Goal: Task Accomplishment & Management: Use online tool/utility

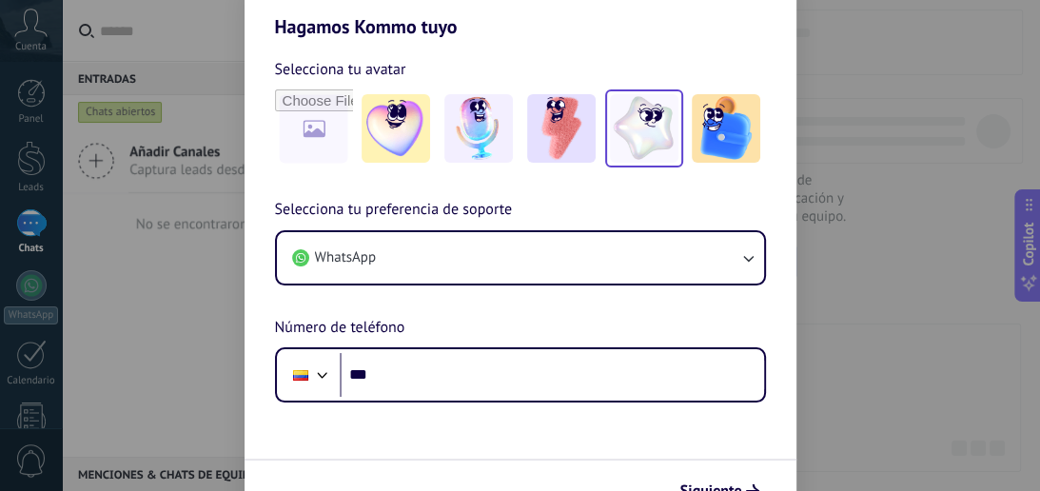
click at [640, 122] on img at bounding box center [644, 128] width 69 height 69
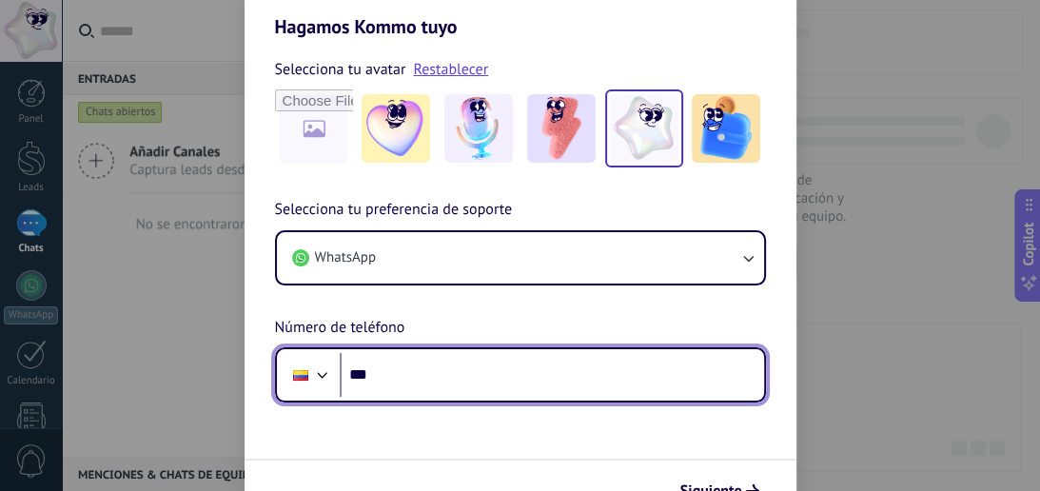
click at [476, 387] on input "***" at bounding box center [552, 375] width 425 height 44
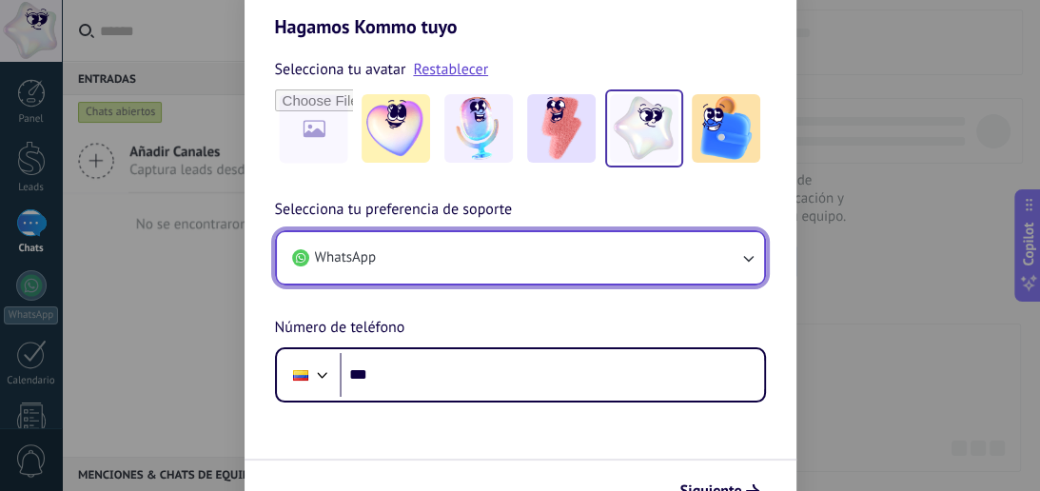
click at [744, 253] on icon "button" at bounding box center [748, 257] width 19 height 19
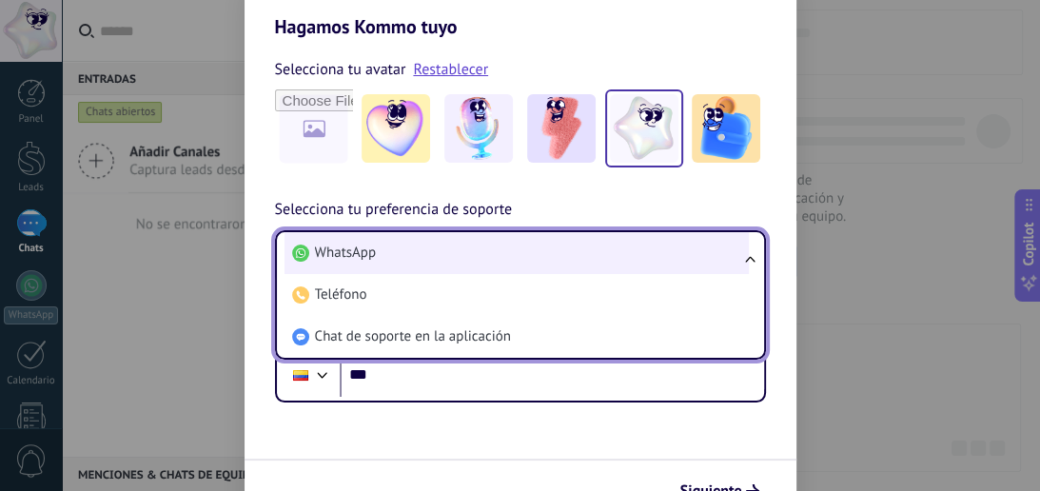
click at [415, 251] on li "WhatsApp" at bounding box center [517, 253] width 465 height 42
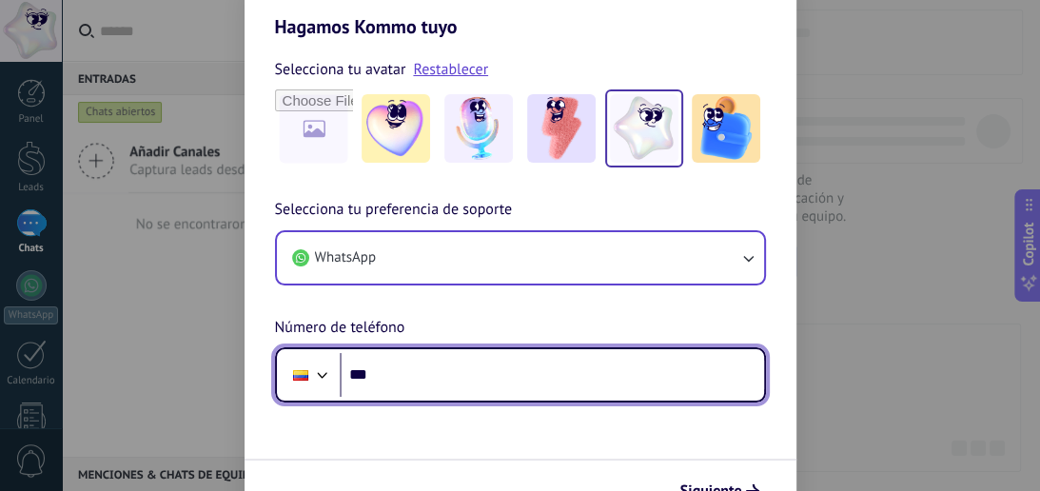
click at [419, 386] on input "***" at bounding box center [552, 375] width 425 height 44
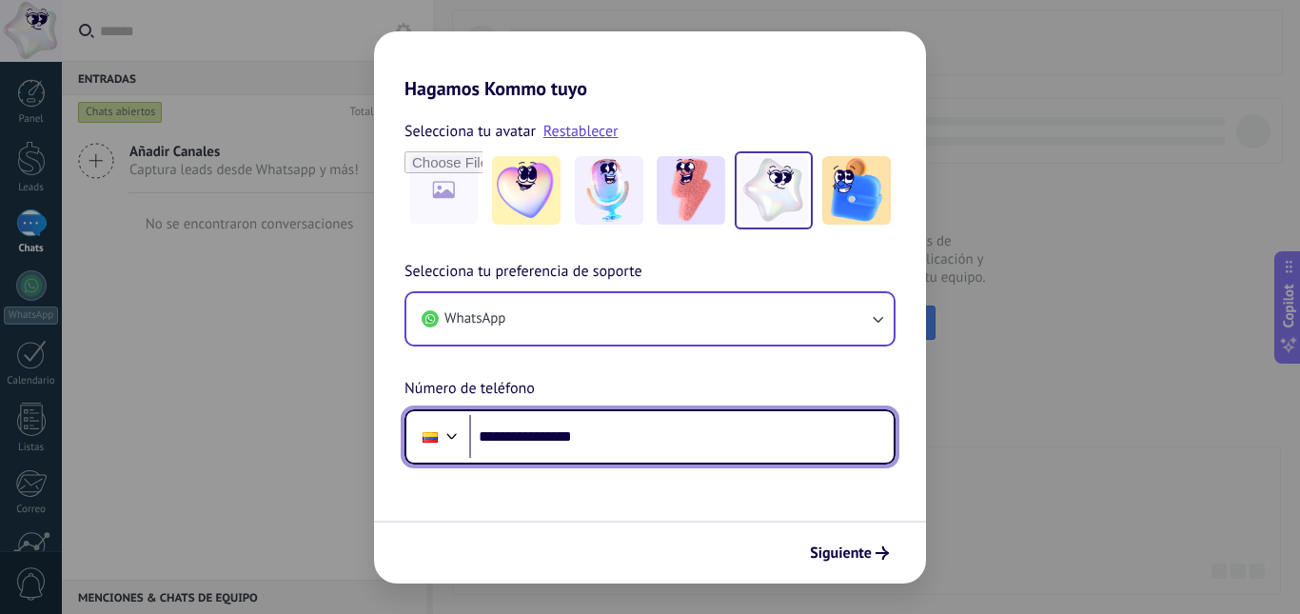
type input "**********"
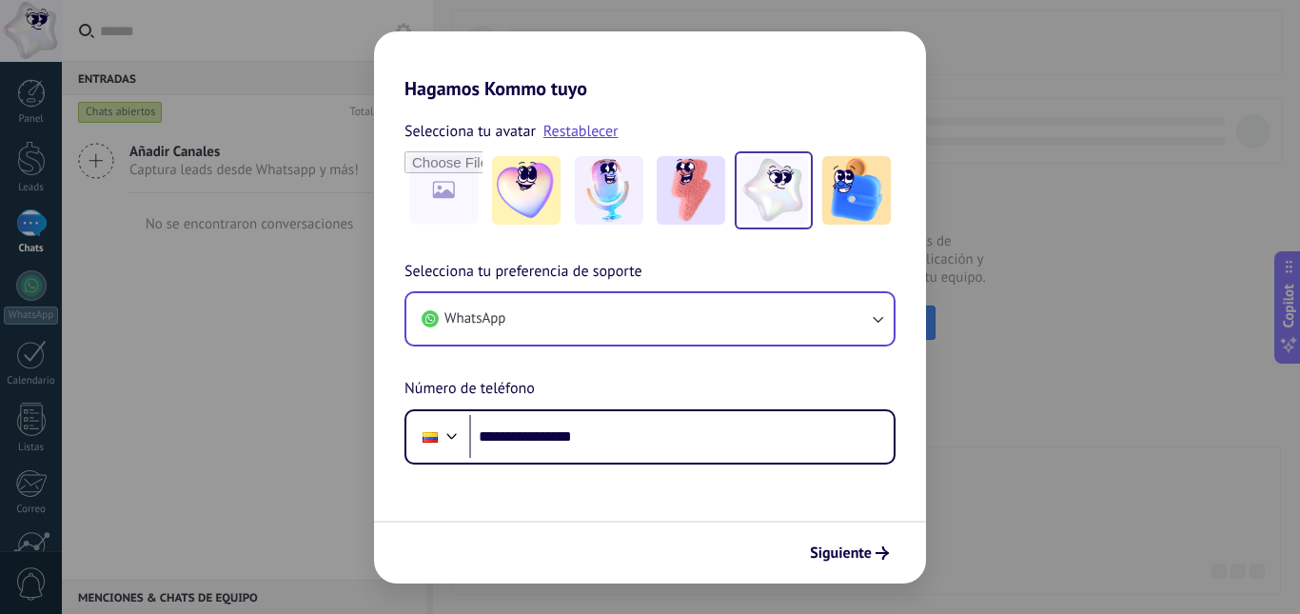
drag, startPoint x: 1028, startPoint y: 4, endPoint x: 966, endPoint y: 354, distance: 355.7
click at [966, 354] on div "**********" at bounding box center [650, 307] width 1300 height 614
click at [865, 490] on span "Siguiente" at bounding box center [841, 552] width 62 height 13
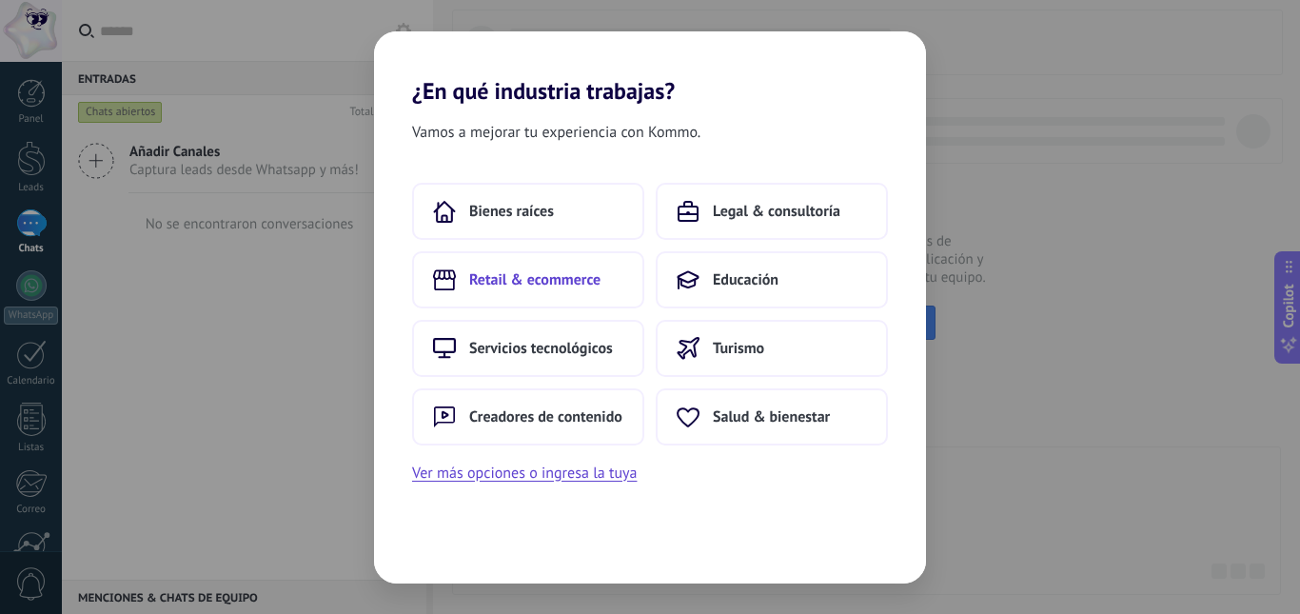
click at [570, 270] on span "Retail & ecommerce" at bounding box center [534, 279] width 131 height 19
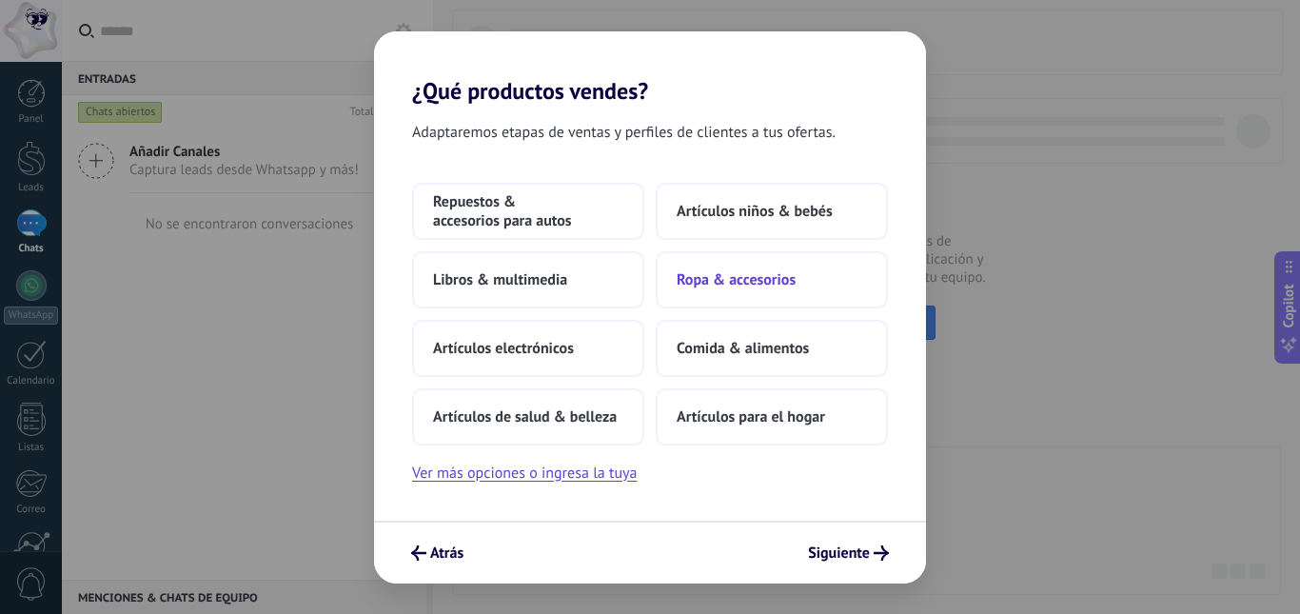
click at [772, 287] on span "Ropa & accesorios" at bounding box center [736, 279] width 119 height 19
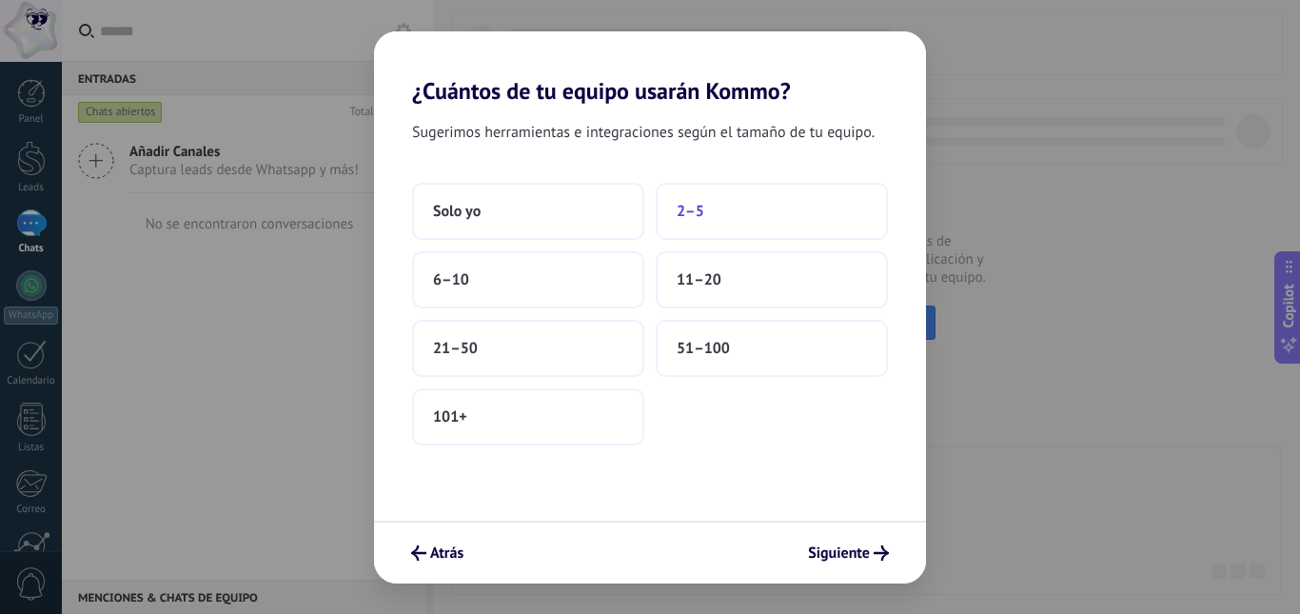
click at [716, 220] on button "2–5" at bounding box center [772, 211] width 232 height 57
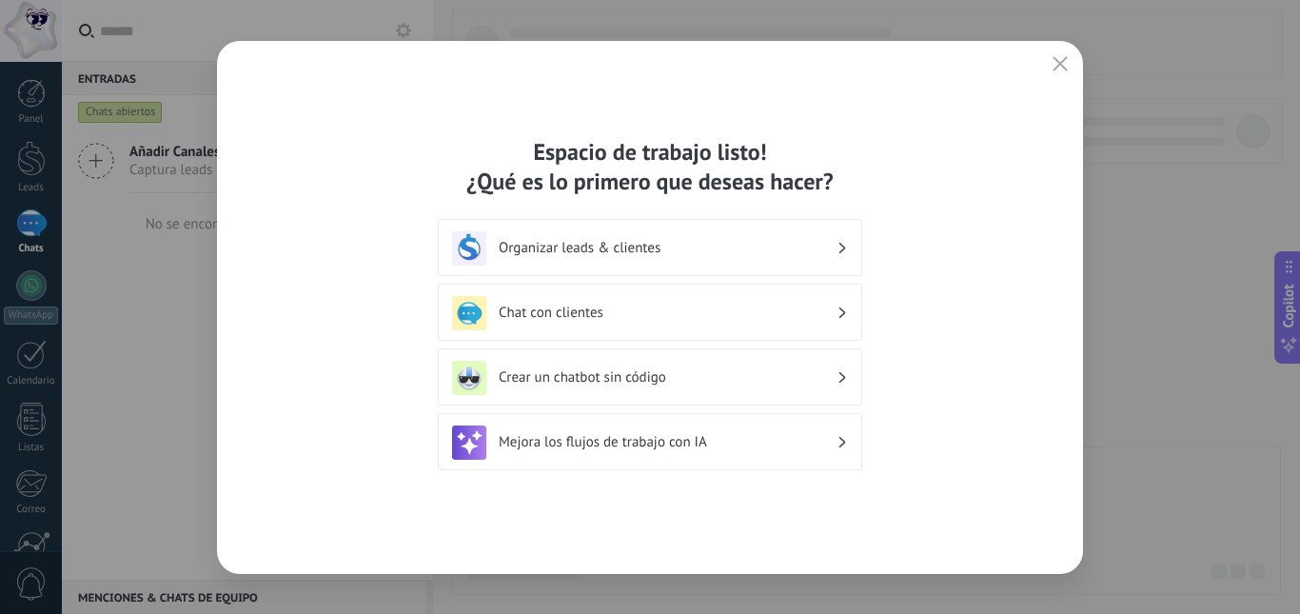
click at [822, 310] on h3 "Chat con clientes" at bounding box center [668, 313] width 338 height 18
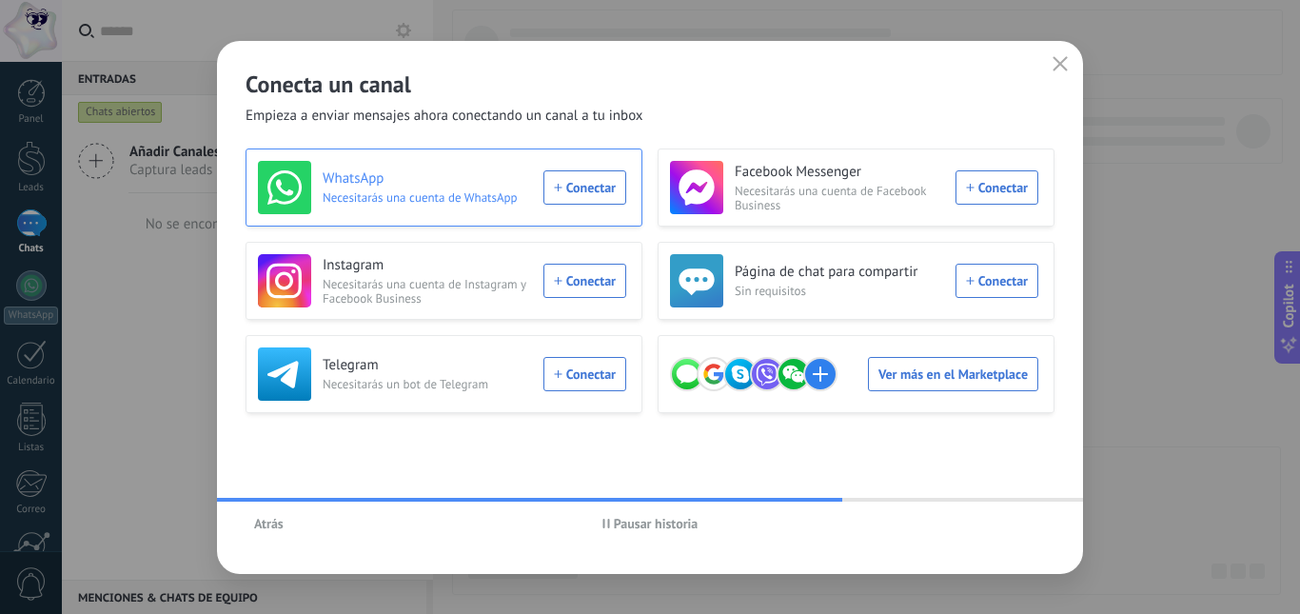
click at [589, 187] on div "WhatsApp Necesitarás una cuenta de WhatsApp Conectar" at bounding box center [442, 187] width 368 height 53
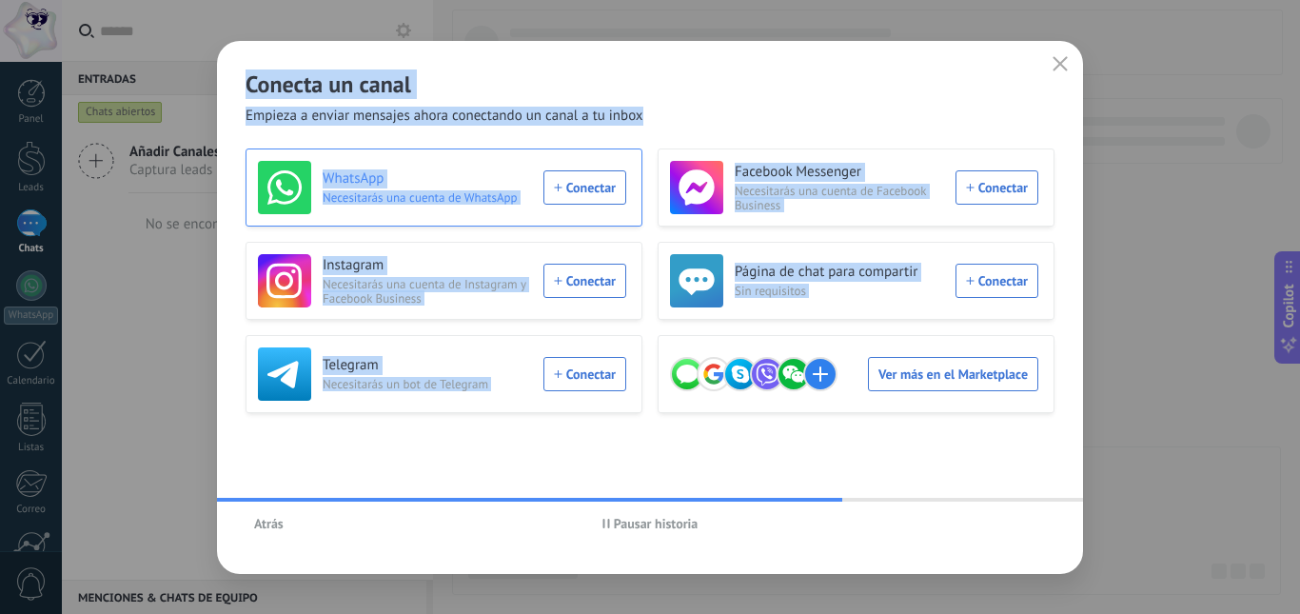
click at [589, 187] on div "Conecta un canal Empieza a enviar mensajes ahora conectando un canal a tu inbox…" at bounding box center [650, 307] width 1300 height 614
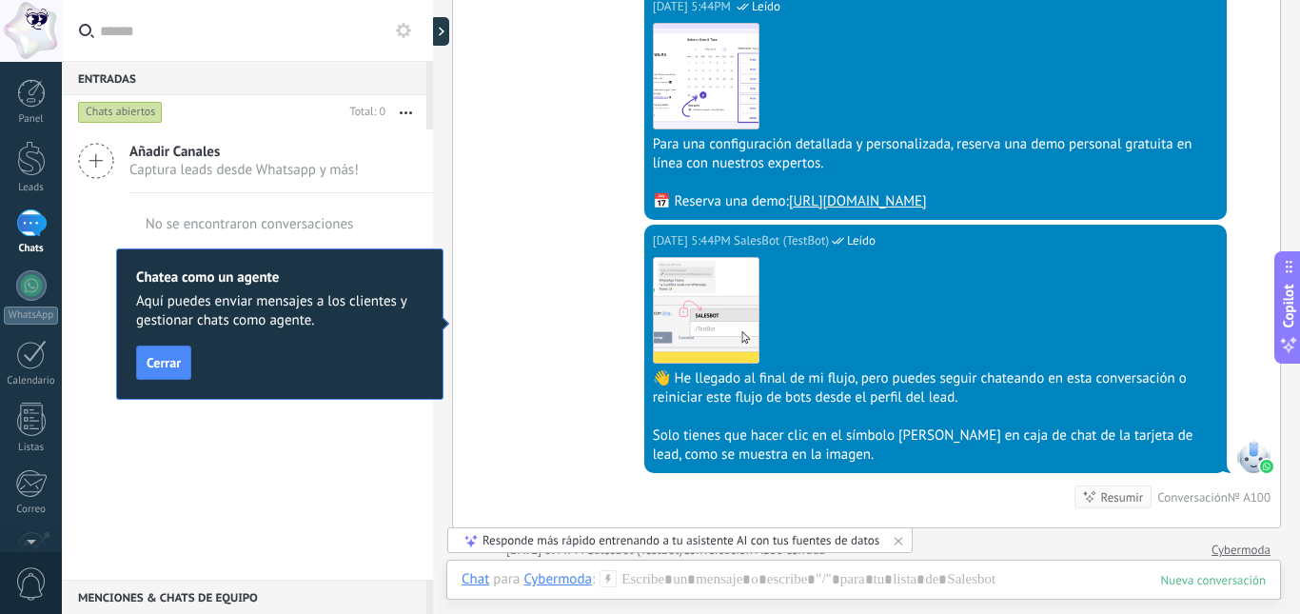
scroll to position [1139, 0]
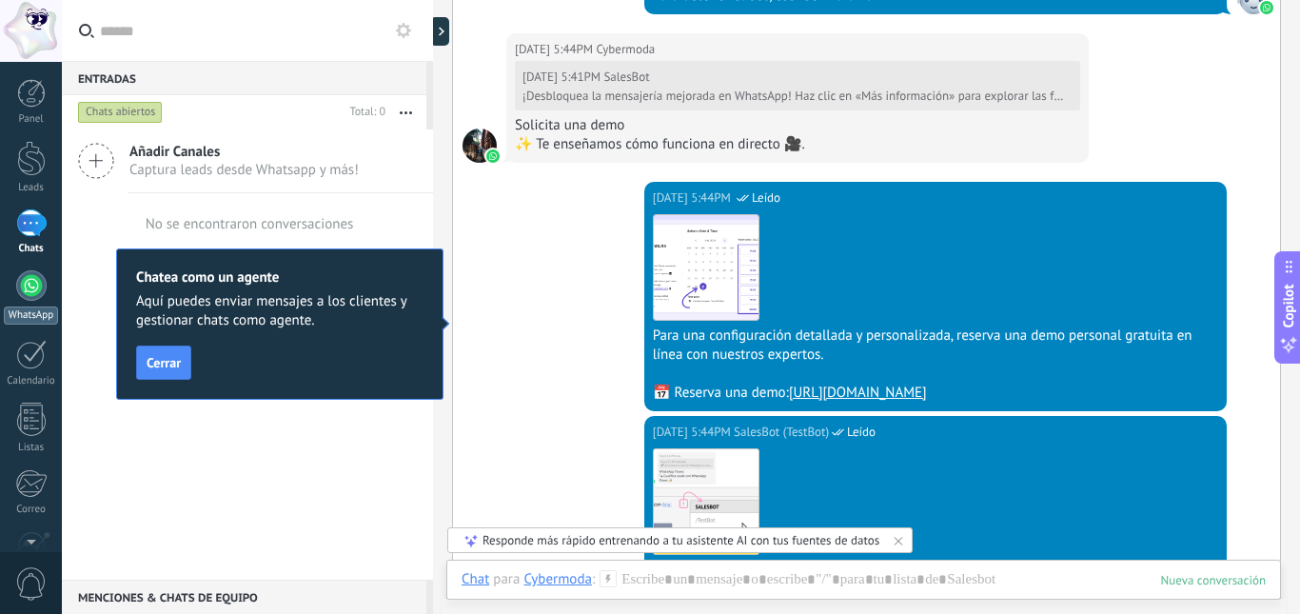
click at [35, 299] on div at bounding box center [31, 285] width 30 height 30
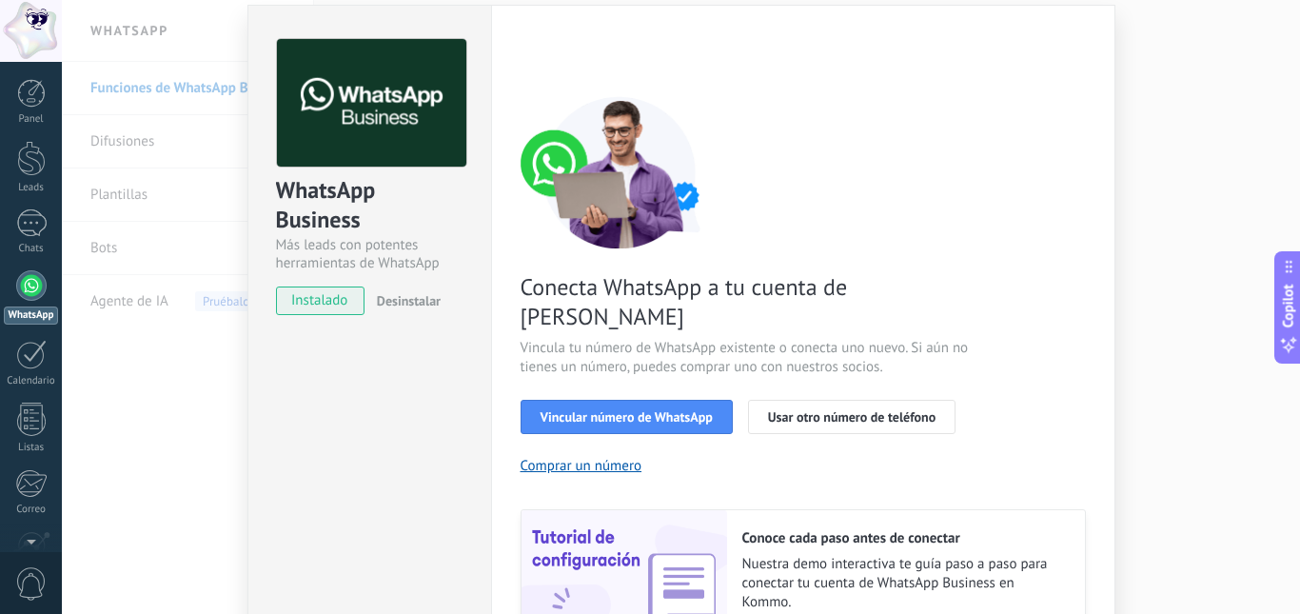
scroll to position [41, 0]
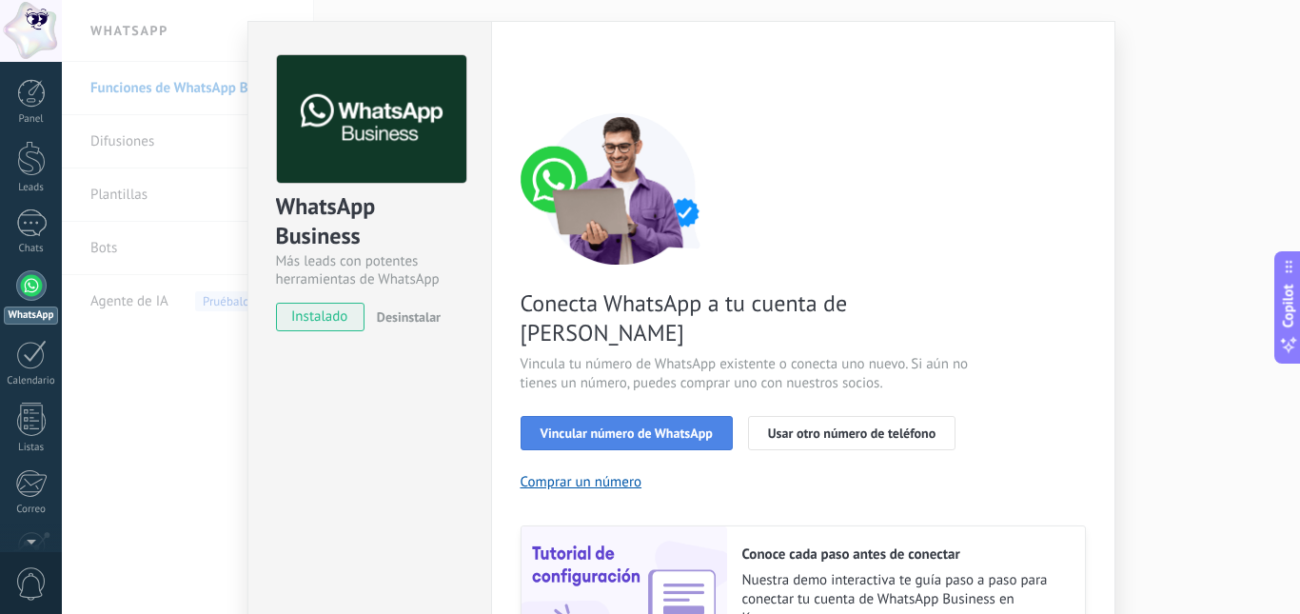
click at [662, 426] on span "Vincular número de WhatsApp" at bounding box center [627, 432] width 172 height 13
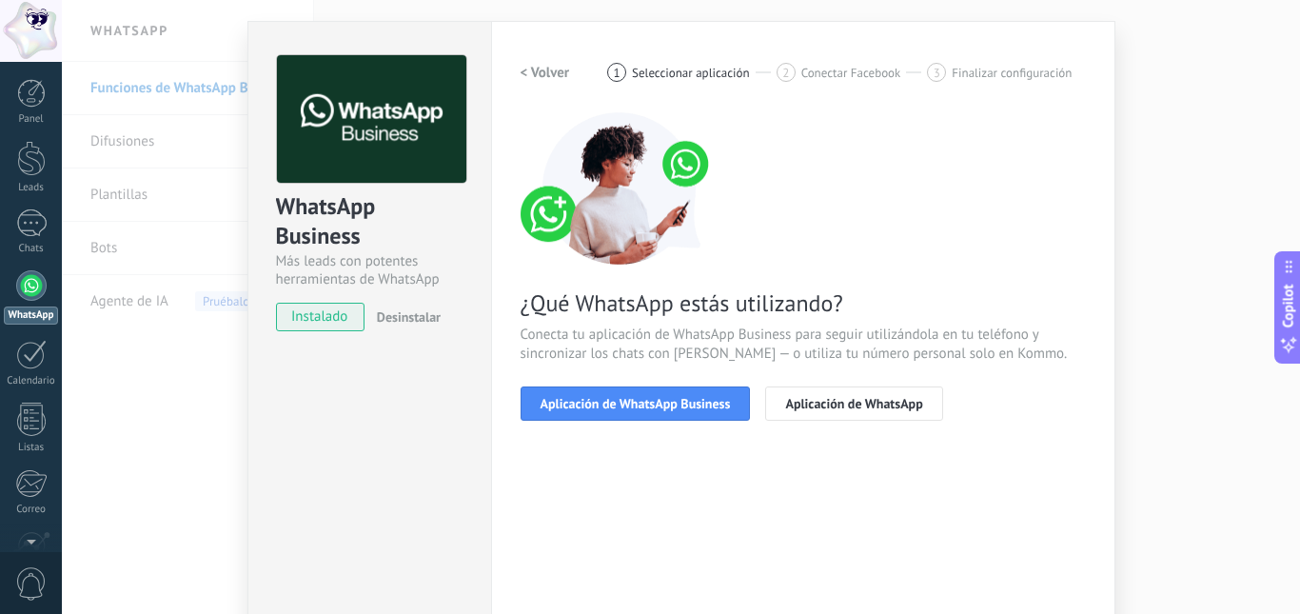
click at [662, 404] on span "Aplicación de WhatsApp Business" at bounding box center [636, 403] width 190 height 13
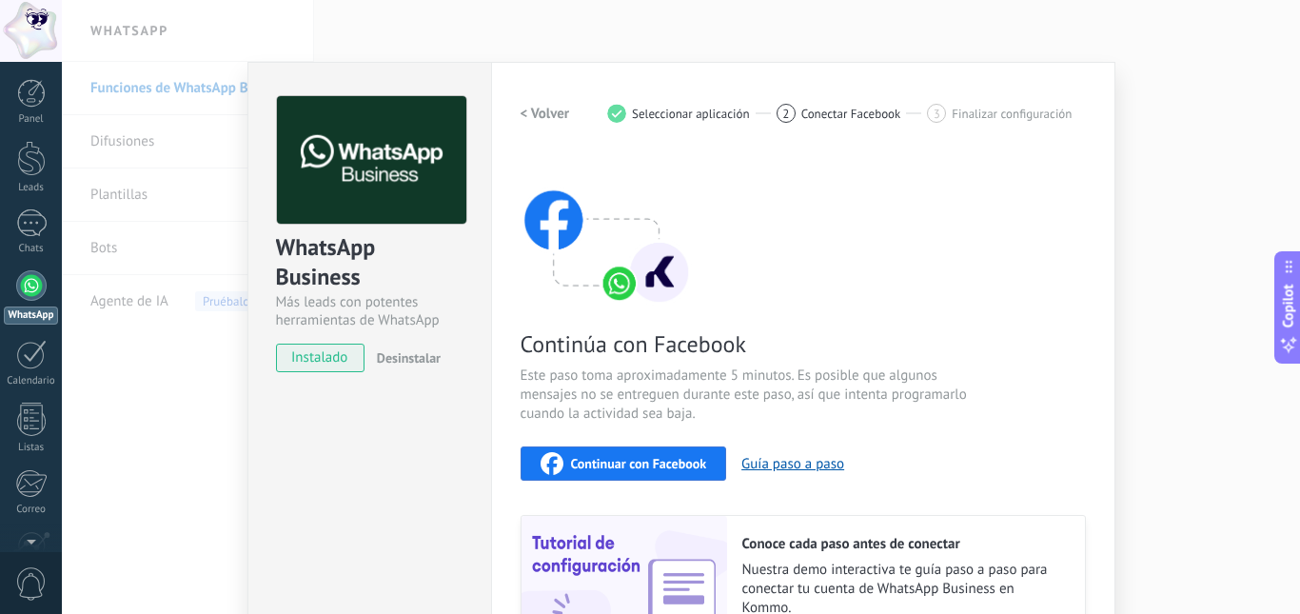
scroll to position [95, 0]
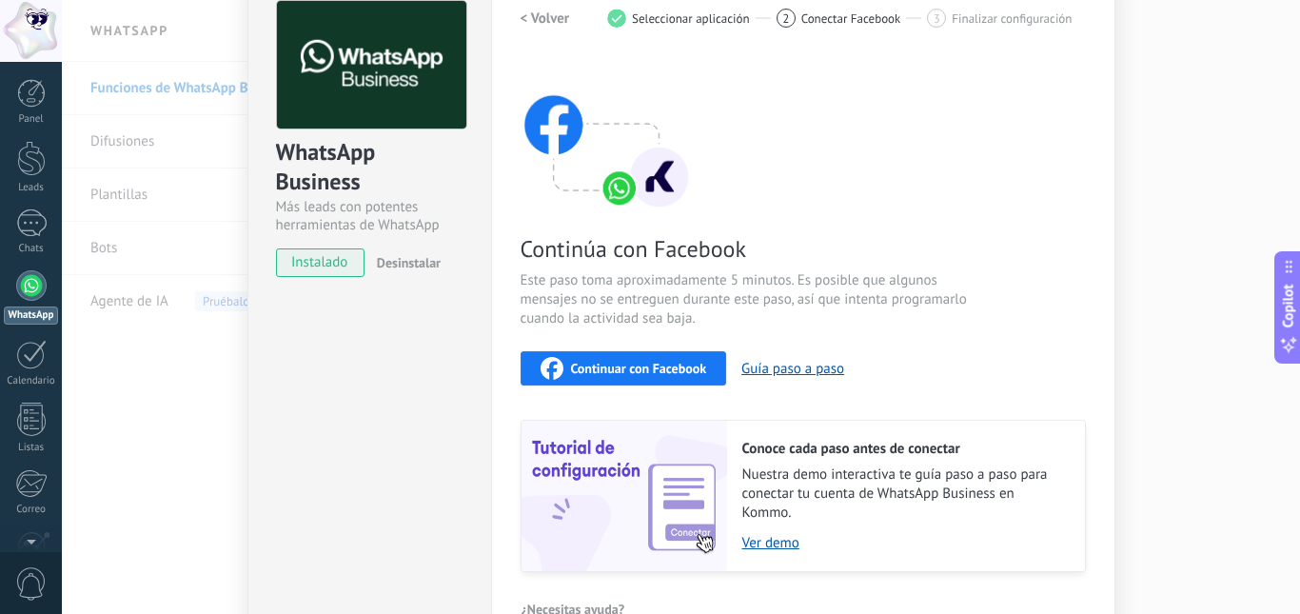
click at [646, 366] on span "Continuar con Facebook" at bounding box center [639, 368] width 136 height 13
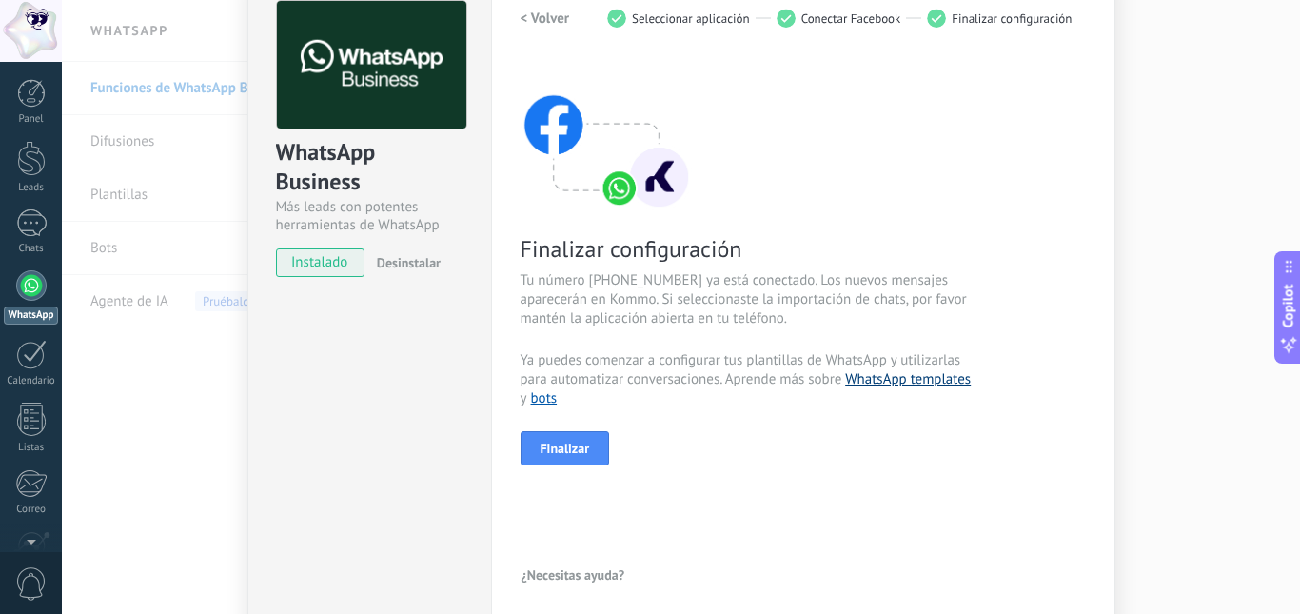
click at [895, 386] on link "WhatsApp templates" at bounding box center [908, 379] width 126 height 18
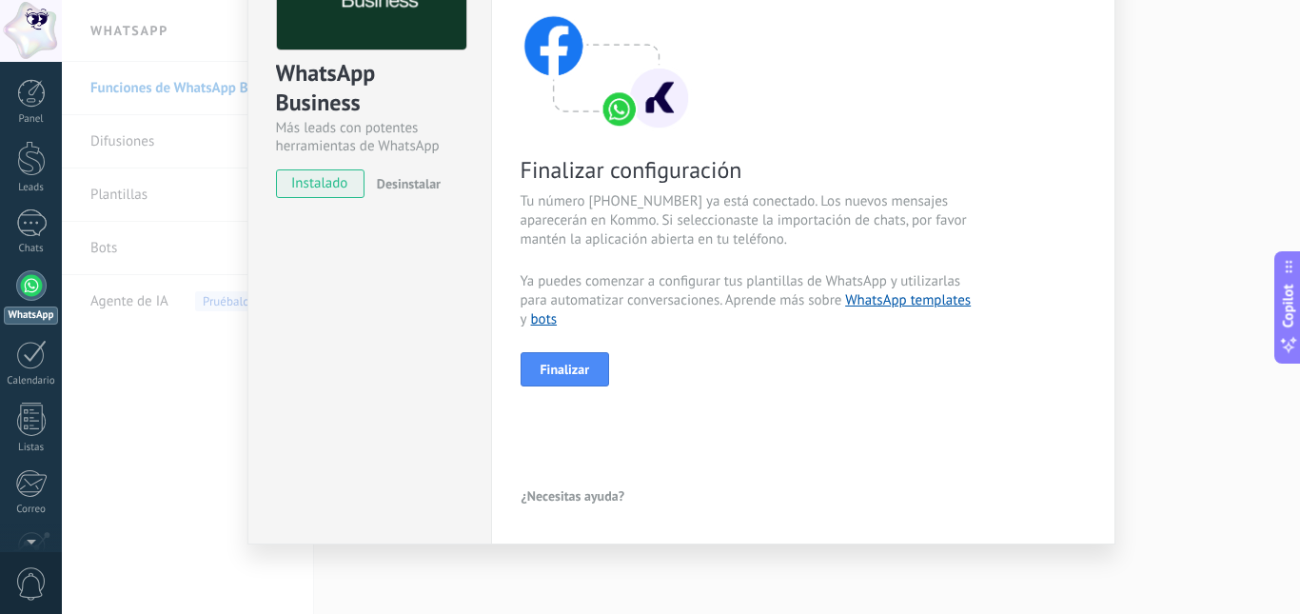
scroll to position [176, 0]
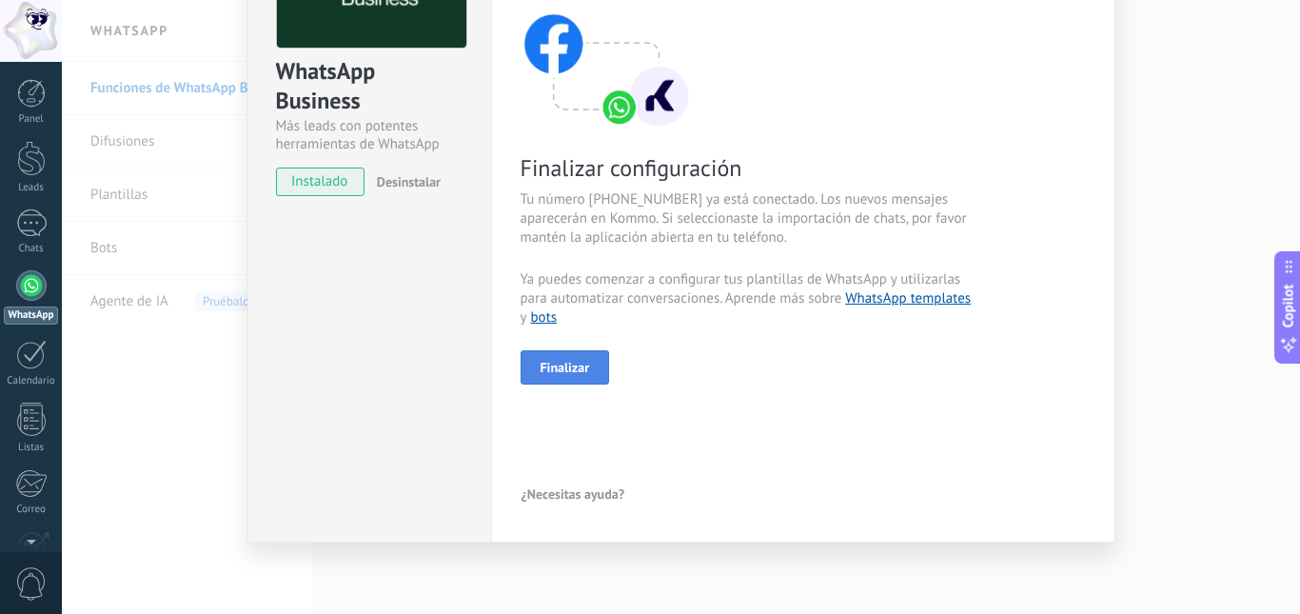
click at [564, 364] on span "Finalizar" at bounding box center [566, 367] width 50 height 13
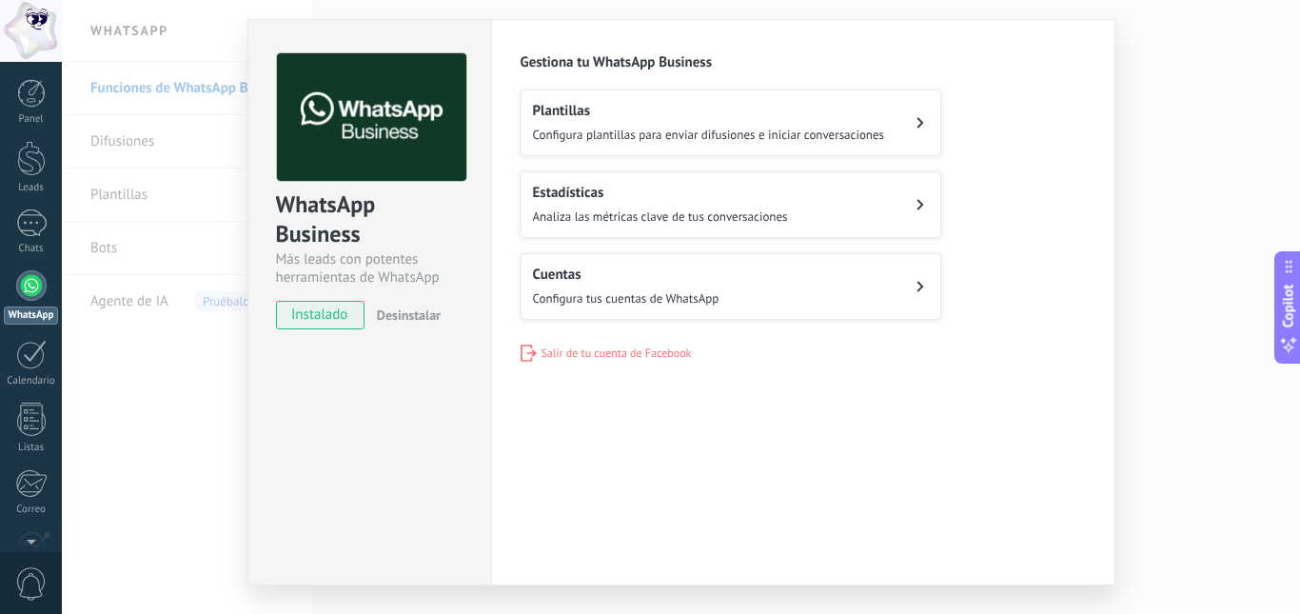
scroll to position [0, 0]
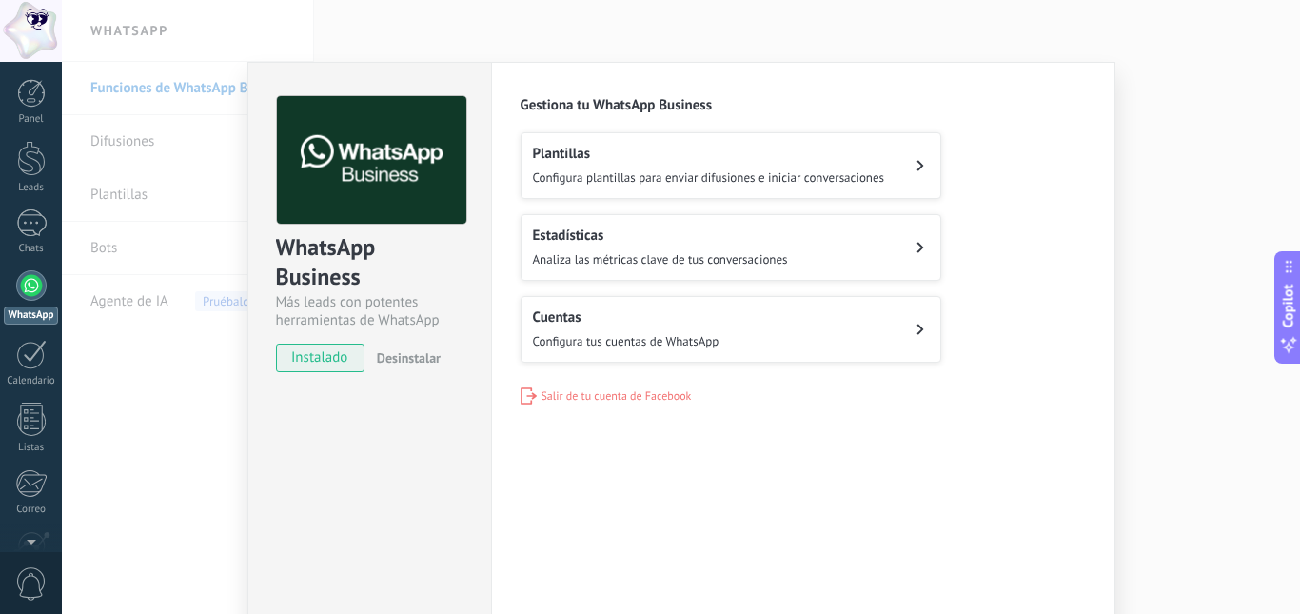
click at [1030, 36] on div "WhatsApp Business Más leads con potentes herramientas de WhatsApp instalado Des…" at bounding box center [681, 307] width 1239 height 614
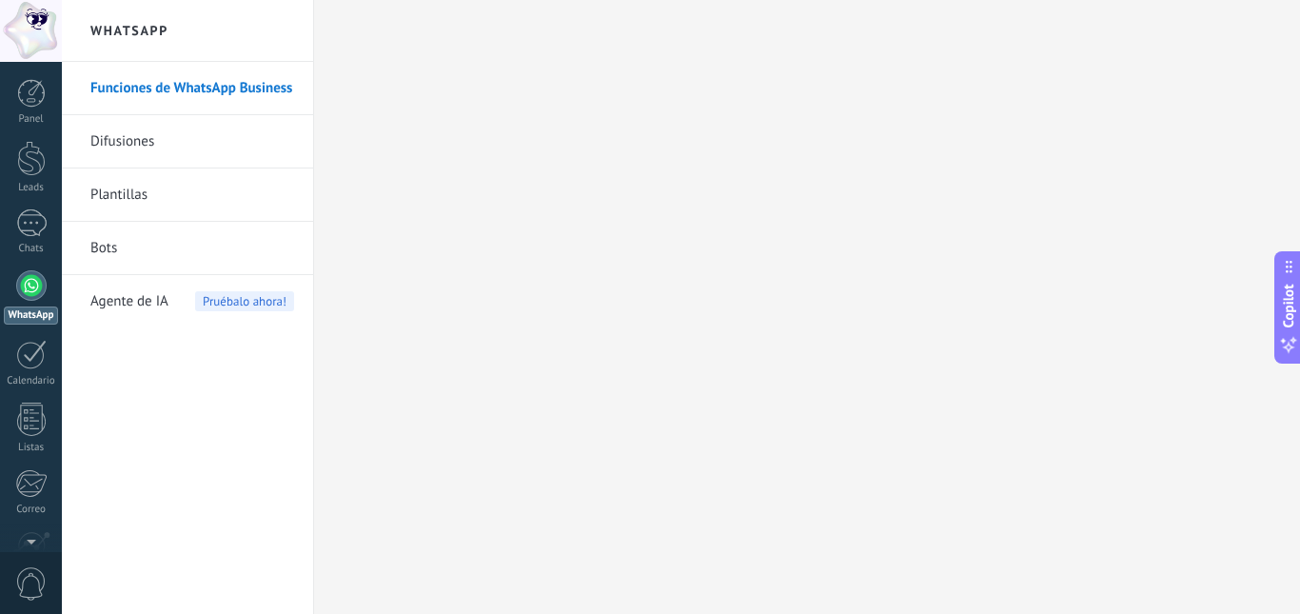
click at [21, 286] on div at bounding box center [31, 285] width 30 height 30
click at [35, 235] on div "1" at bounding box center [31, 223] width 30 height 28
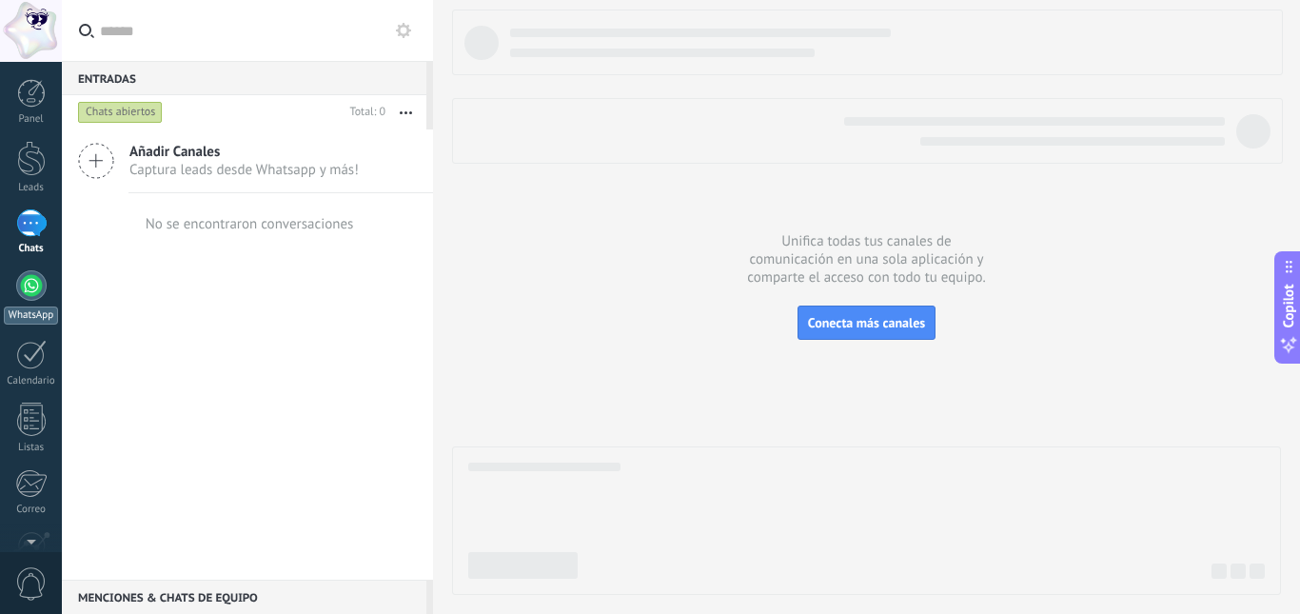
click at [38, 288] on div at bounding box center [31, 285] width 30 height 30
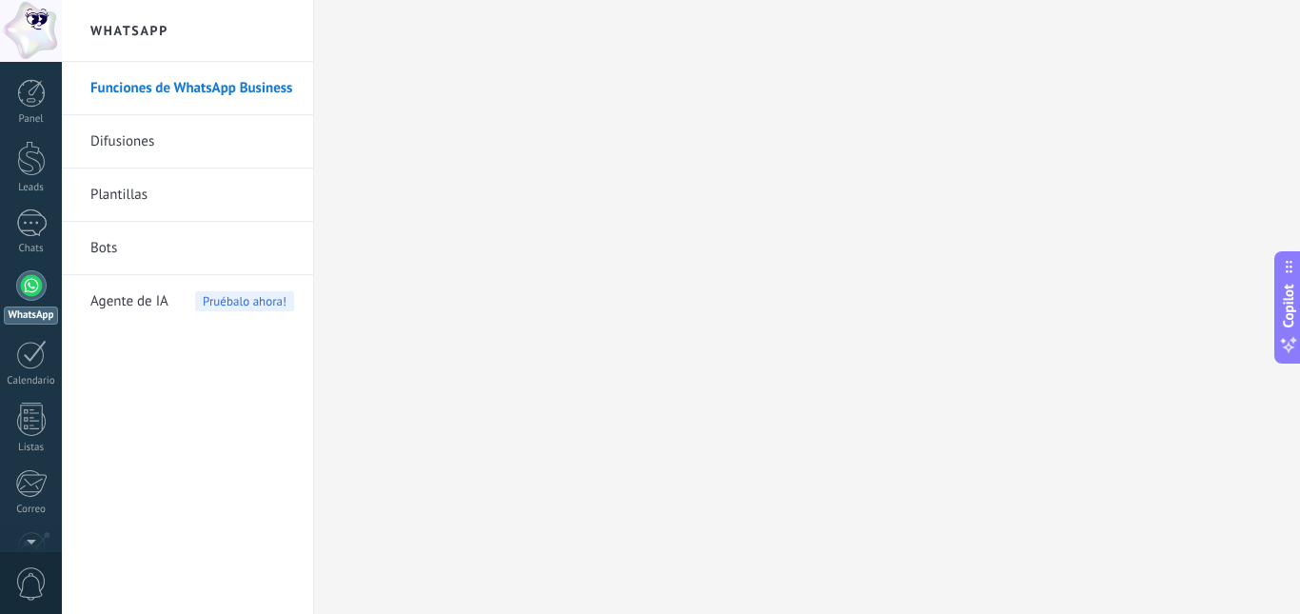
click at [31, 298] on div at bounding box center [31, 285] width 30 height 30
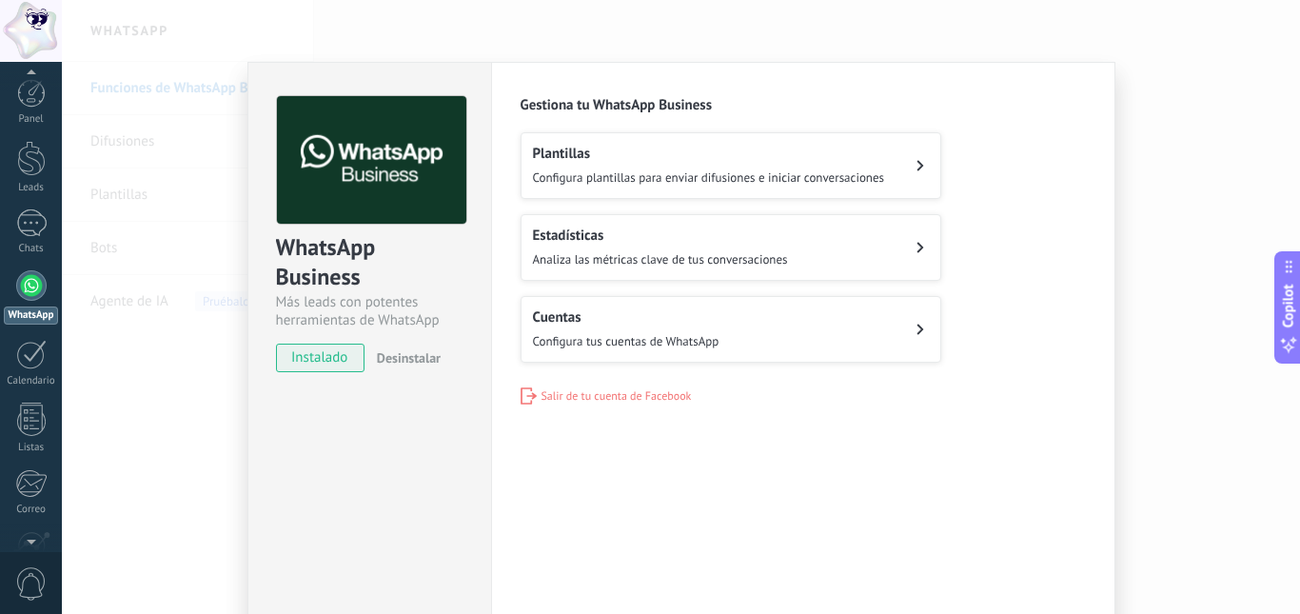
click at [27, 294] on div at bounding box center [31, 285] width 30 height 30
click at [717, 329] on button "Cuentas Configura tus cuentas de WhatsApp" at bounding box center [731, 329] width 421 height 67
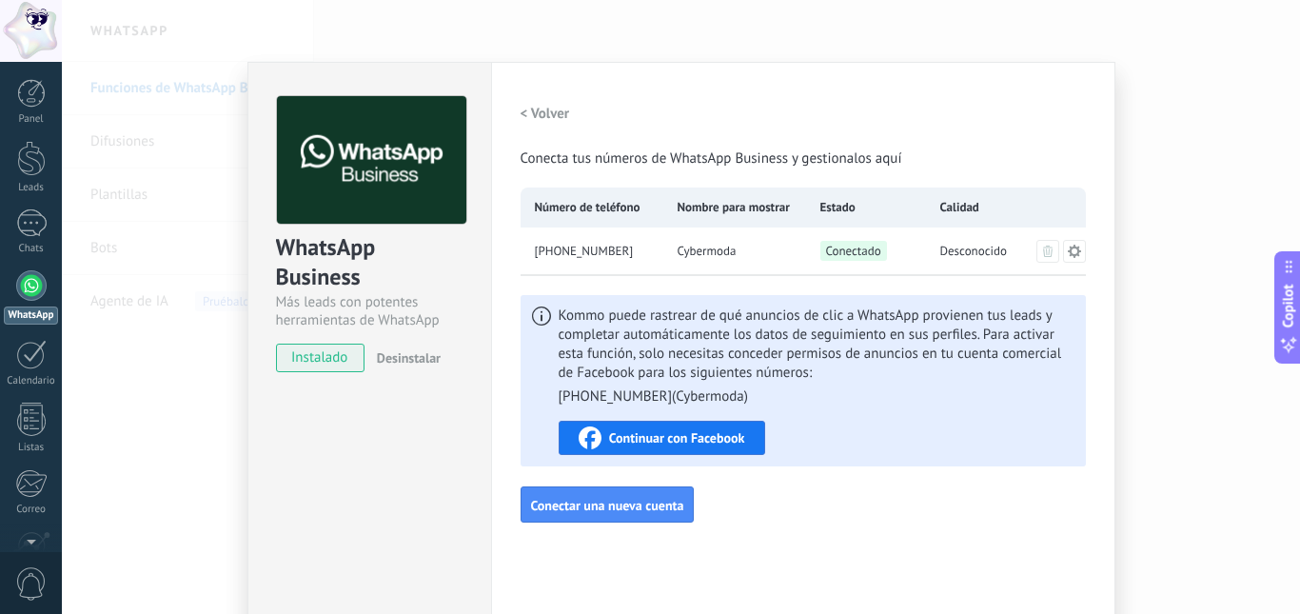
click at [722, 435] on span "Continuar con Facebook" at bounding box center [677, 437] width 136 height 13
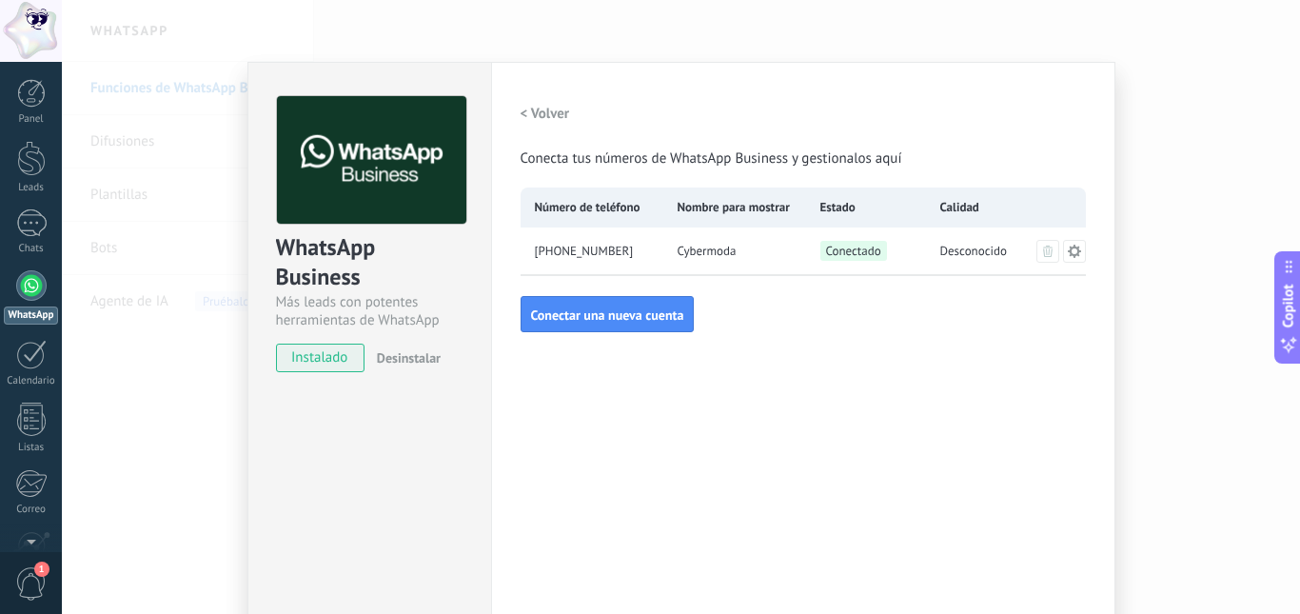
click at [1040, 253] on icon at bounding box center [1073, 250] width 13 height 13
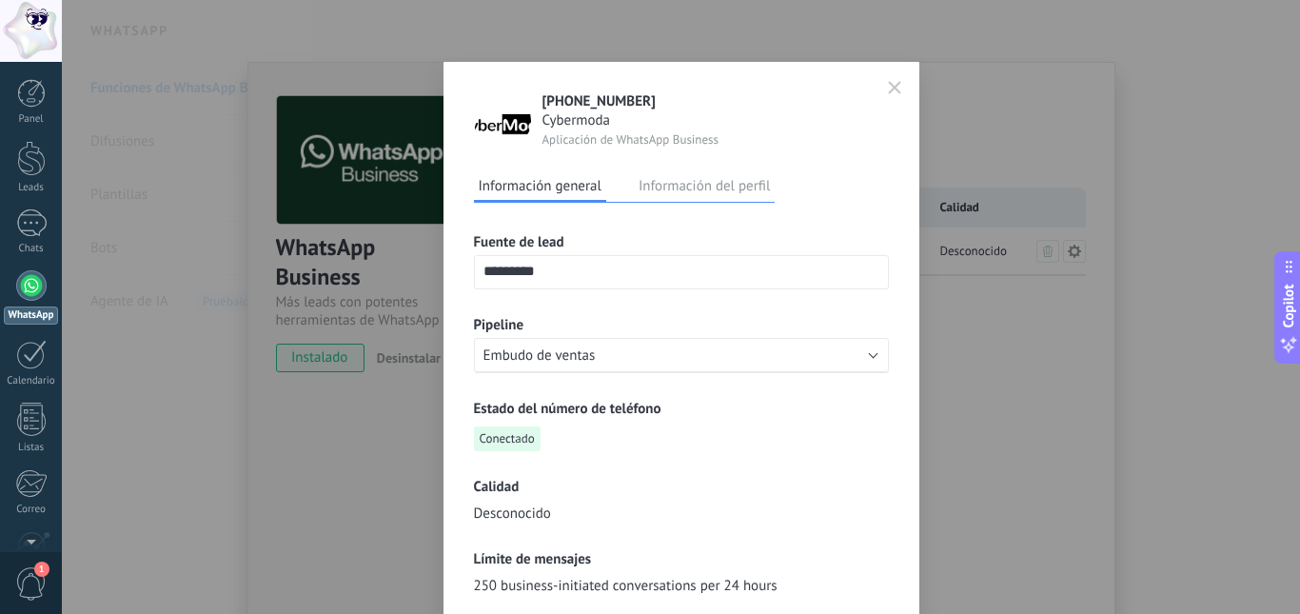
click at [890, 86] on icon "button" at bounding box center [894, 87] width 13 height 13
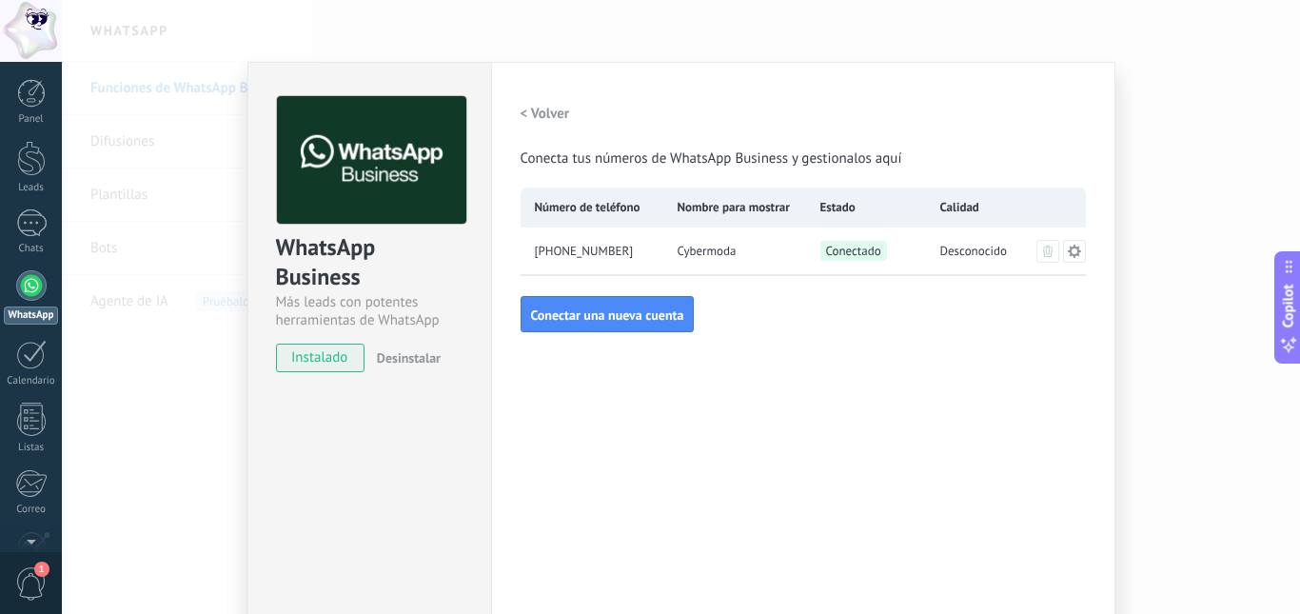
click at [36, 290] on div at bounding box center [31, 285] width 30 height 30
click at [383, 37] on div "WhatsApp Business Más leads con potentes herramientas de WhatsApp instalado Des…" at bounding box center [681, 307] width 1239 height 614
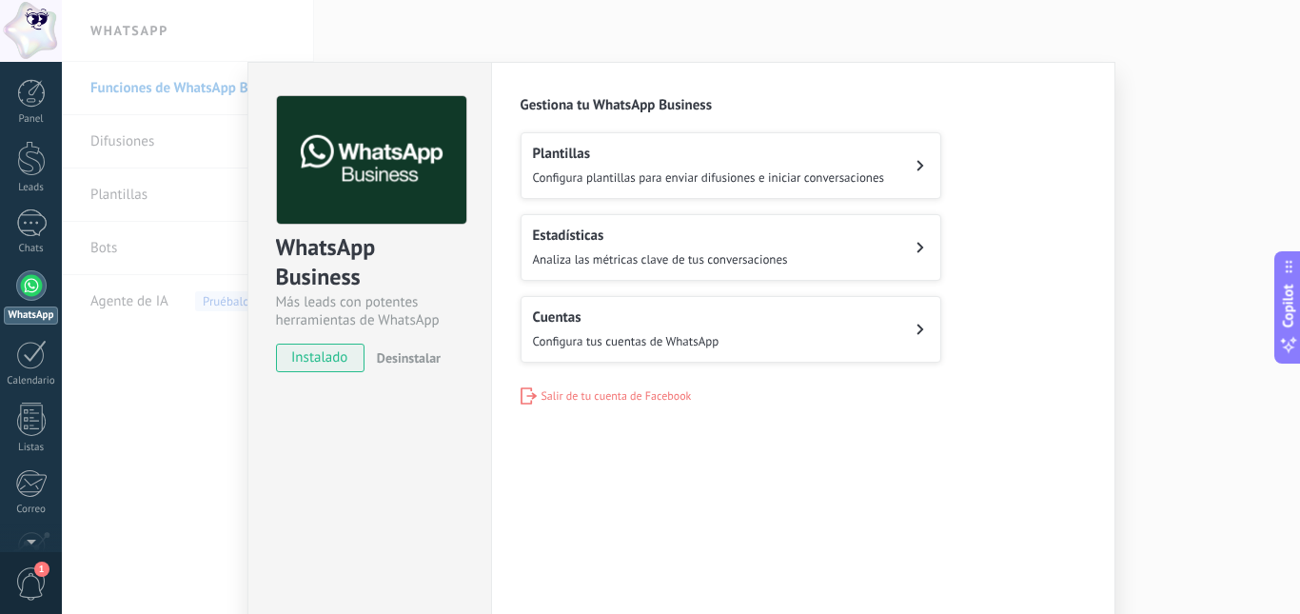
click at [383, 37] on div "WhatsApp Business Más leads con potentes herramientas de WhatsApp instalado Des…" at bounding box center [681, 307] width 1239 height 614
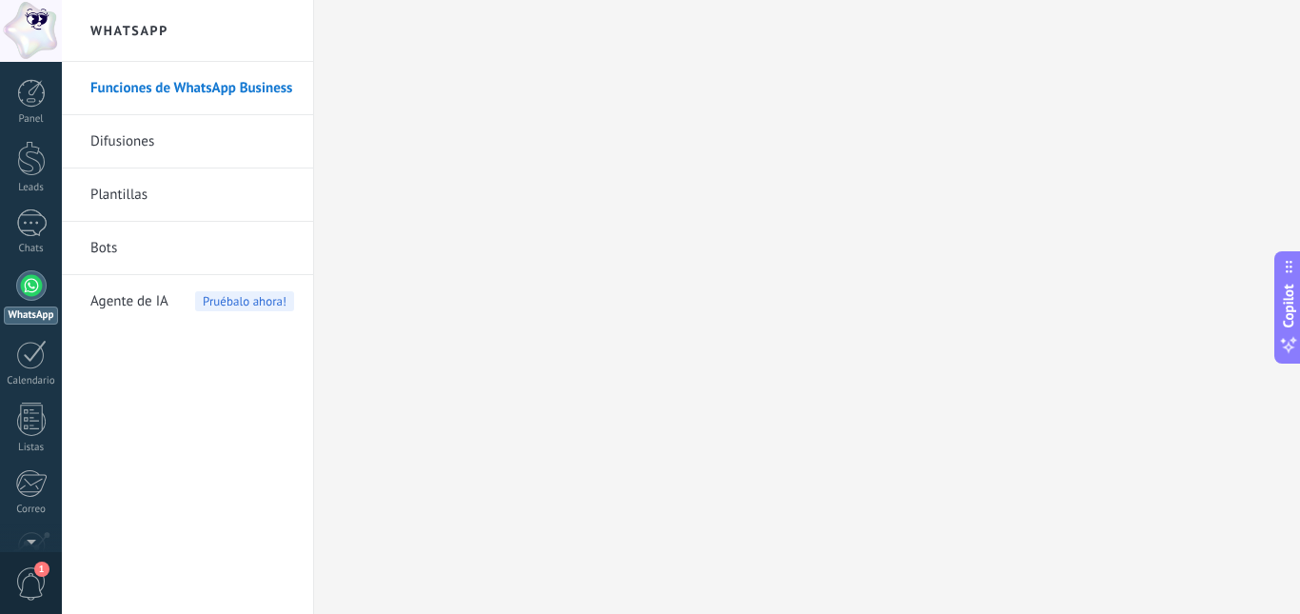
click at [212, 152] on link "Difusiones" at bounding box center [192, 141] width 204 height 53
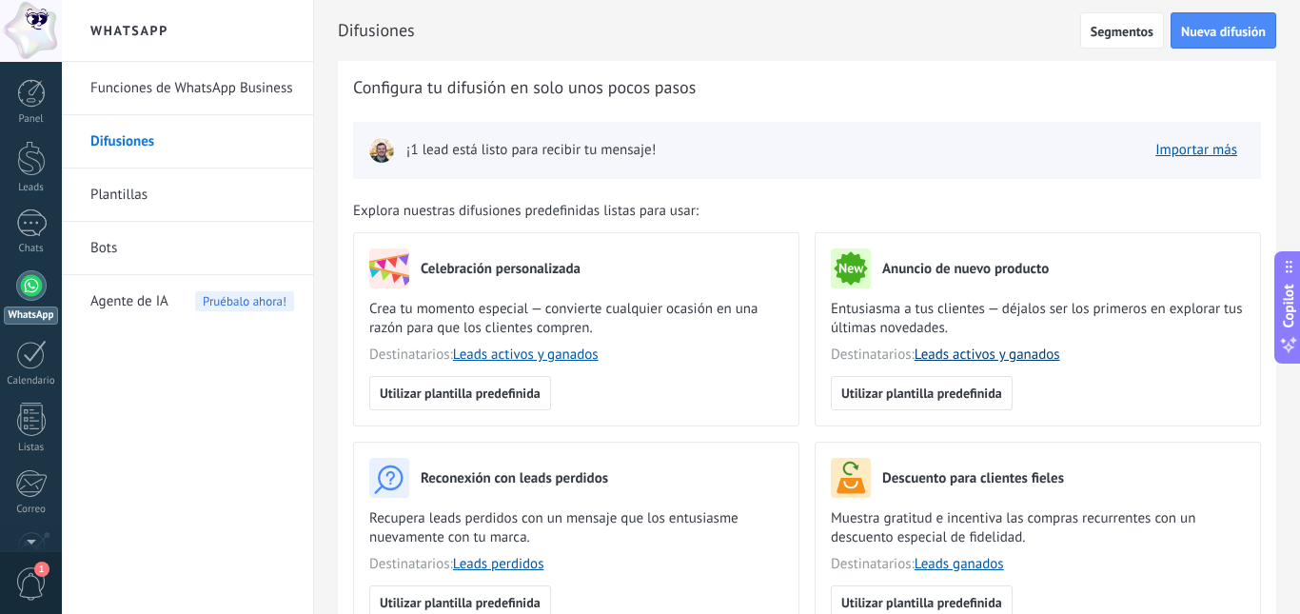
click at [978, 361] on link "Leads activos y ganados" at bounding box center [988, 355] width 146 height 18
click at [486, 151] on span "¡1 lead está listo para recibir tu mensaje!" at bounding box center [530, 150] width 249 height 19
click at [33, 293] on div at bounding box center [31, 285] width 30 height 30
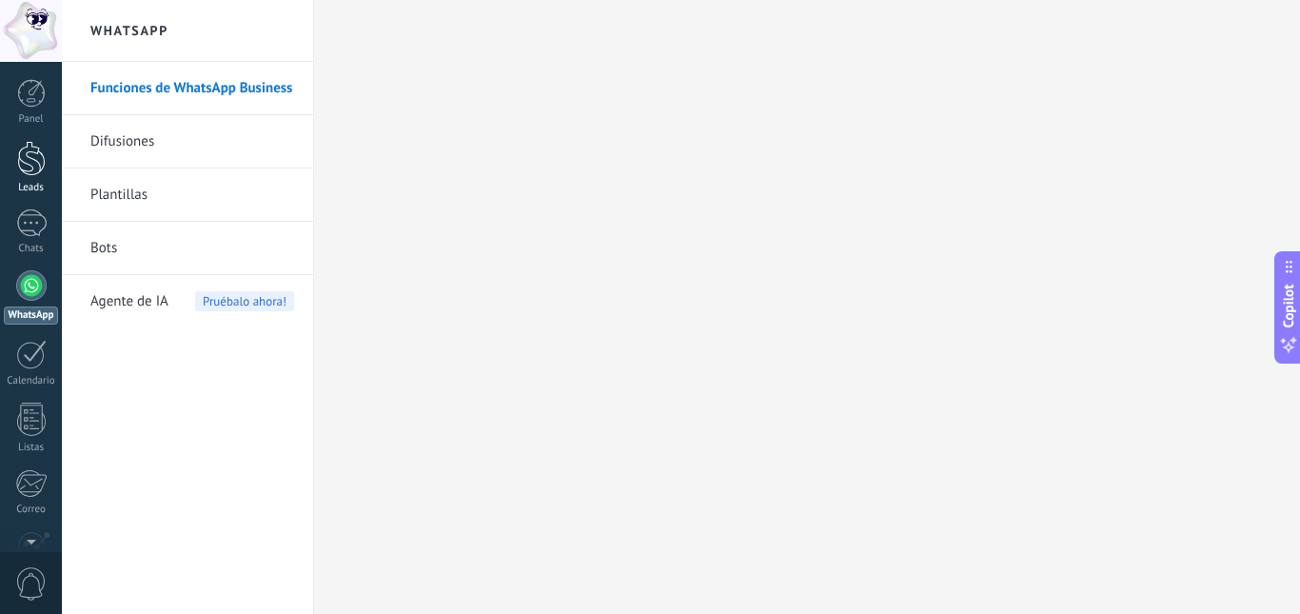
click at [32, 157] on div at bounding box center [31, 158] width 29 height 35
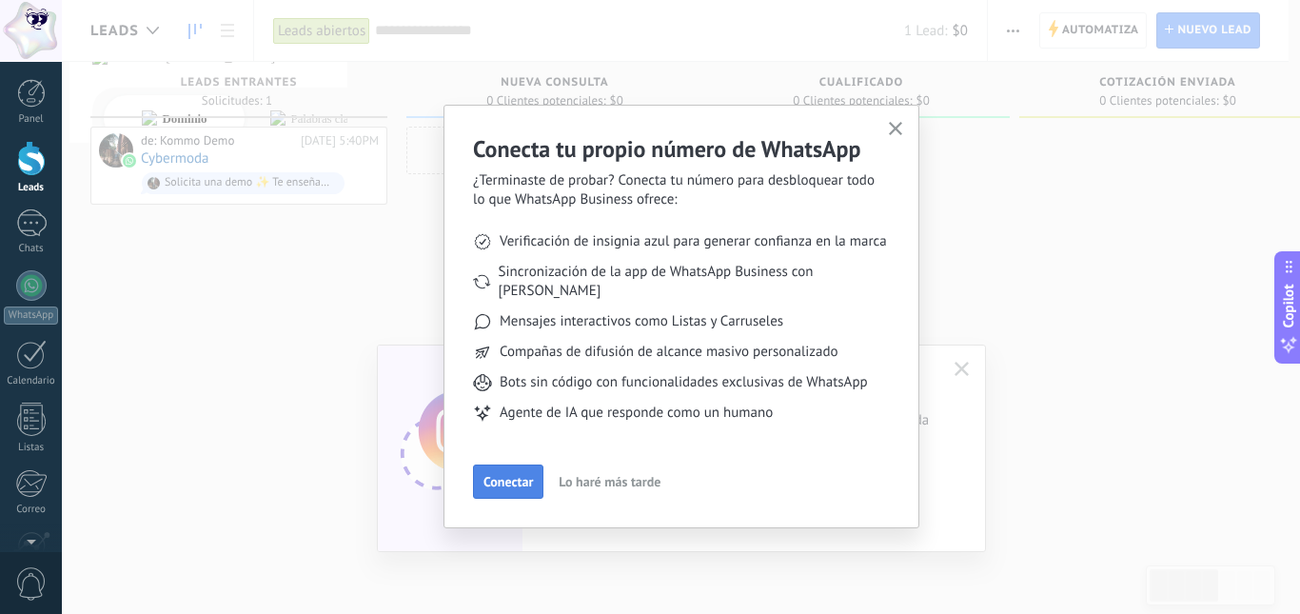
click at [505, 475] on span "Conectar" at bounding box center [509, 481] width 50 height 13
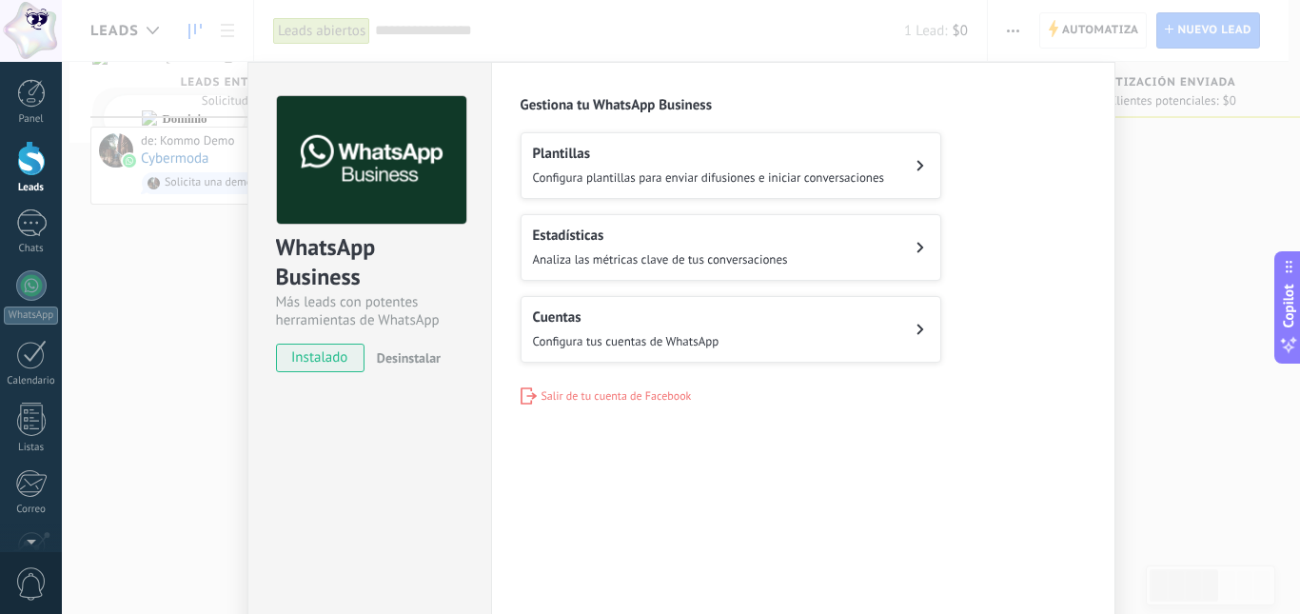
click at [337, 364] on span "instalado" at bounding box center [320, 358] width 87 height 29
click at [587, 238] on h2 "Estadísticas" at bounding box center [660, 236] width 255 height 18
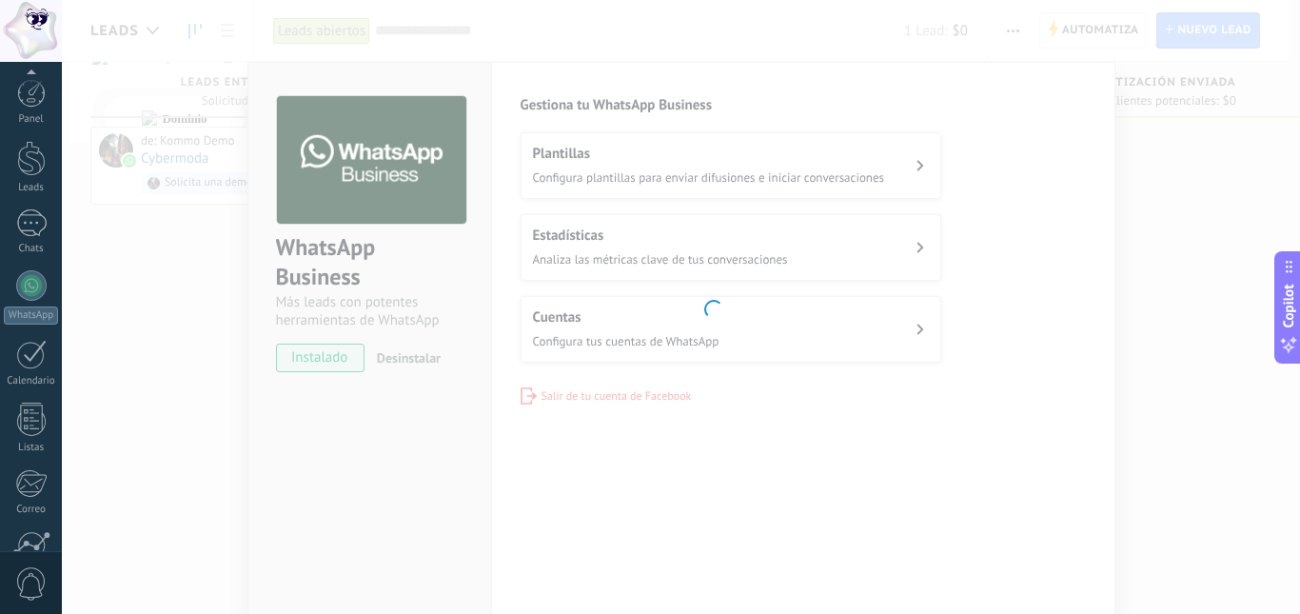
scroll to position [178, 0]
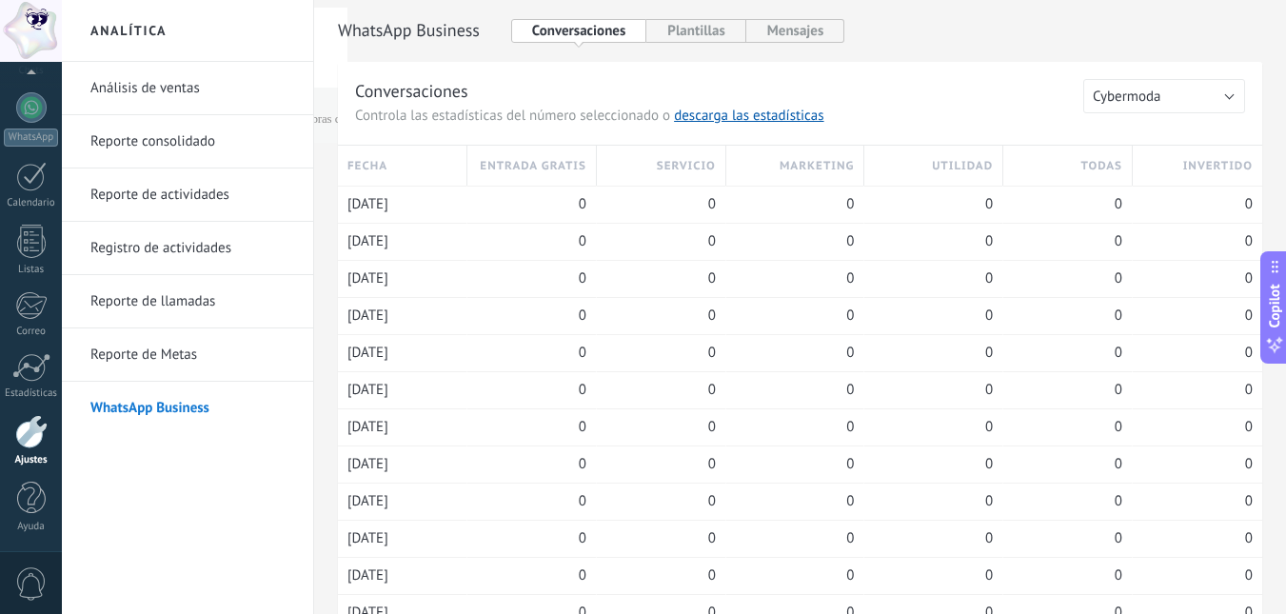
click at [229, 194] on link "Reporte de actividades" at bounding box center [192, 194] width 204 height 53
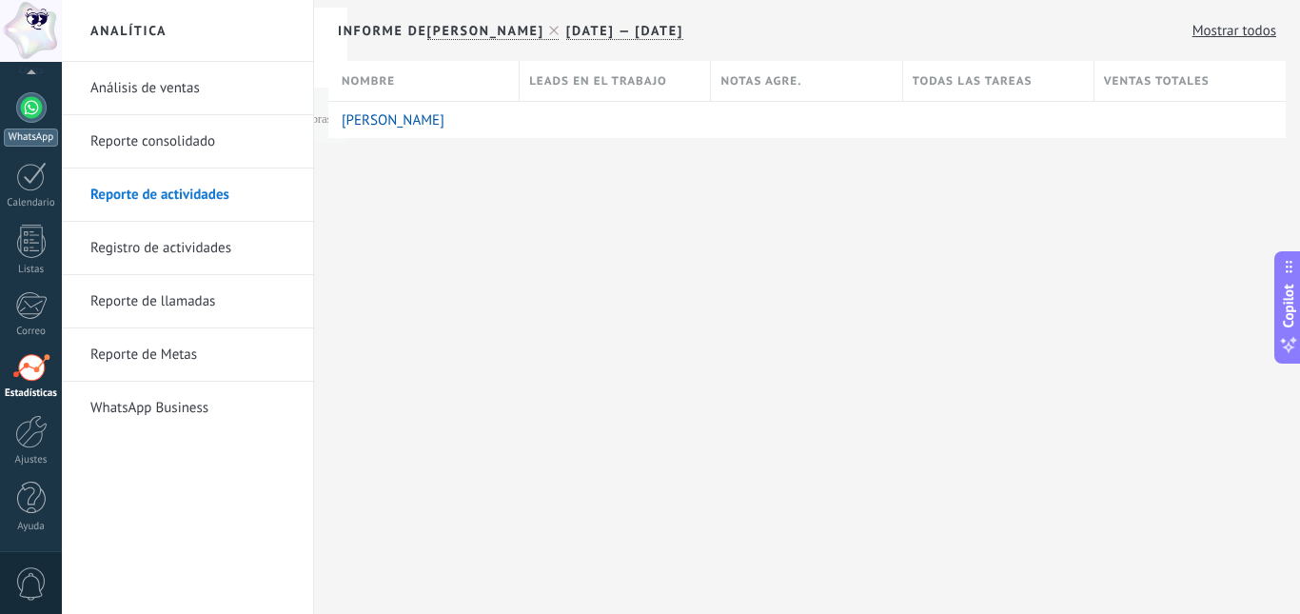
click at [24, 104] on div at bounding box center [31, 107] width 30 height 30
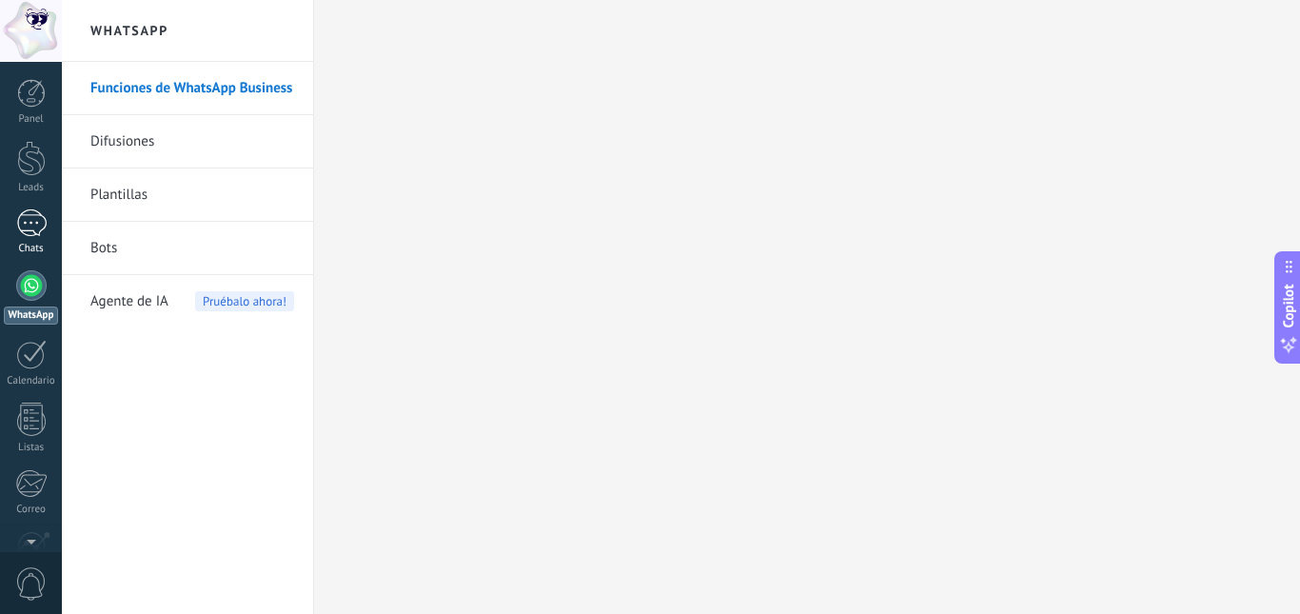
click at [40, 232] on div "1" at bounding box center [31, 223] width 30 height 28
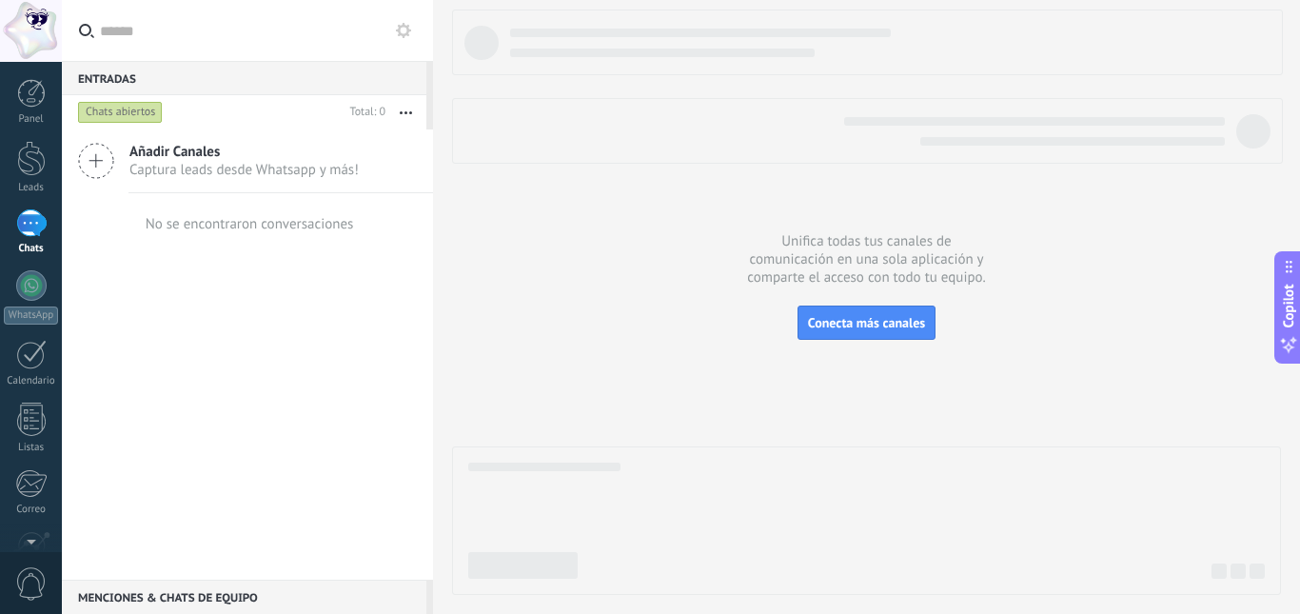
click at [119, 118] on div "Chats abiertos" at bounding box center [120, 112] width 85 height 23
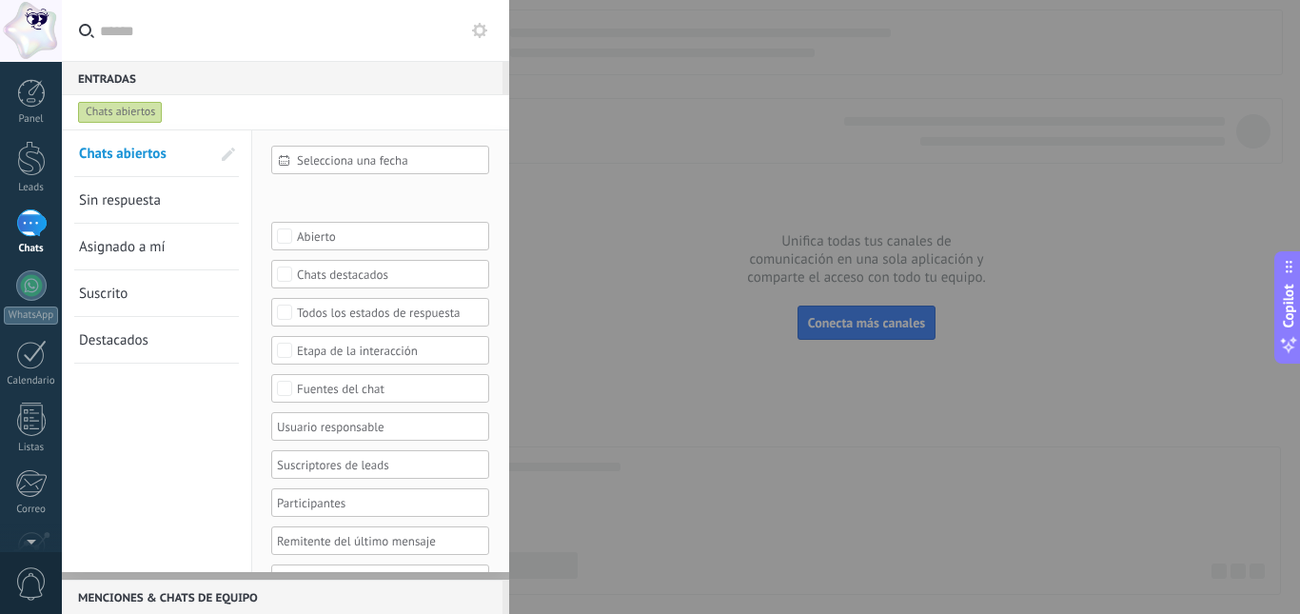
click at [119, 118] on div "Chats abiertos" at bounding box center [120, 112] width 85 height 23
